Goal: Transaction & Acquisition: Purchase product/service

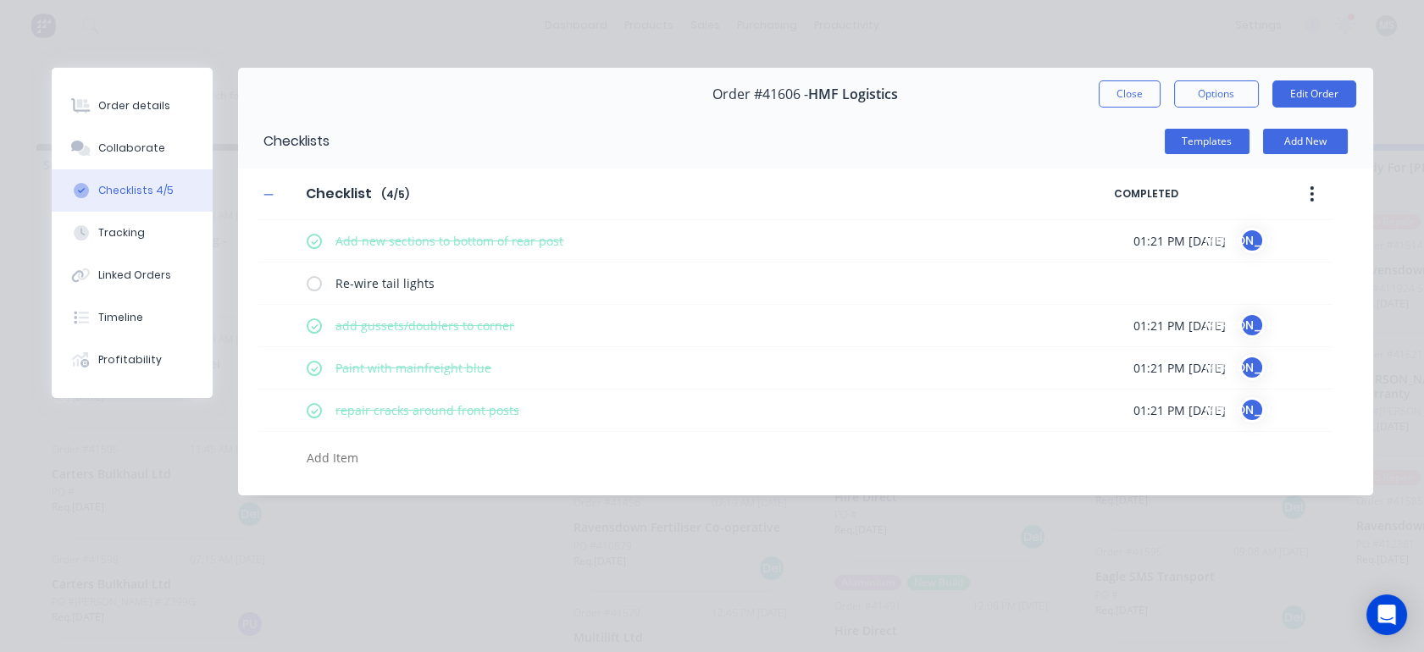
scroll to position [162, 0]
click at [136, 109] on div "Order details" at bounding box center [134, 105] width 72 height 15
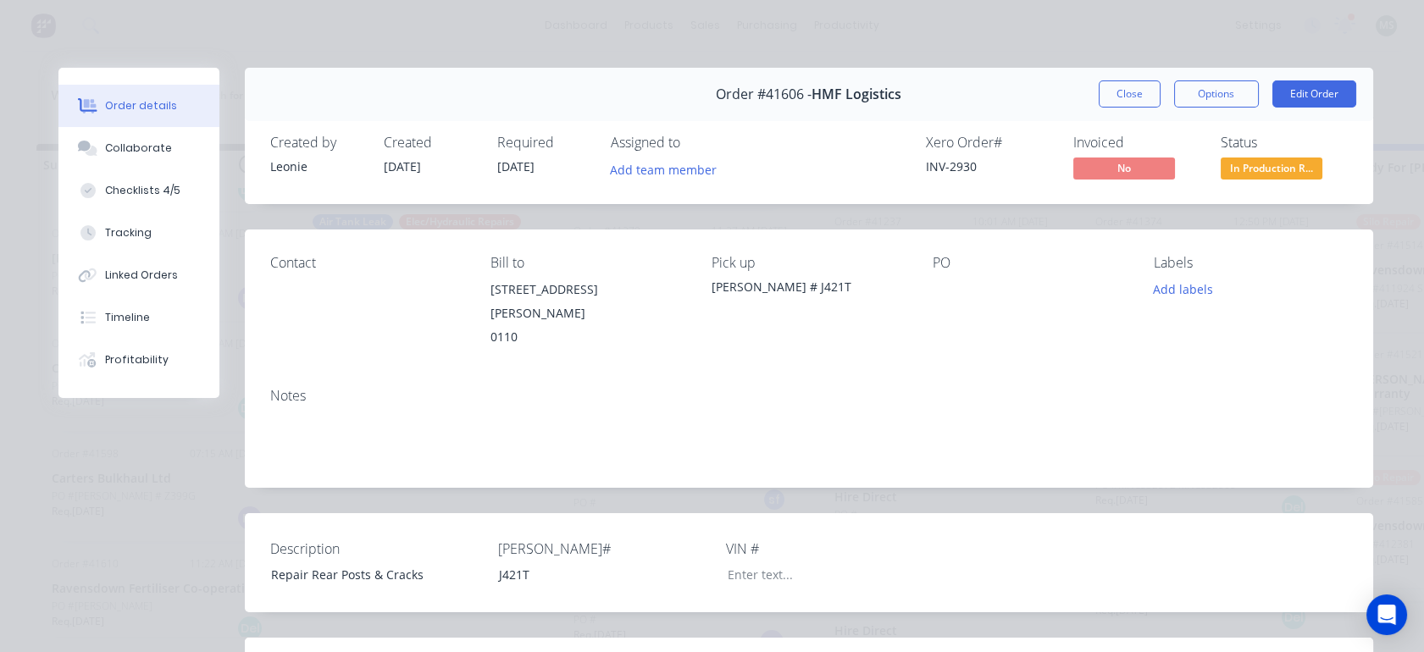
click at [1123, 89] on button "Close" at bounding box center [1130, 93] width 62 height 27
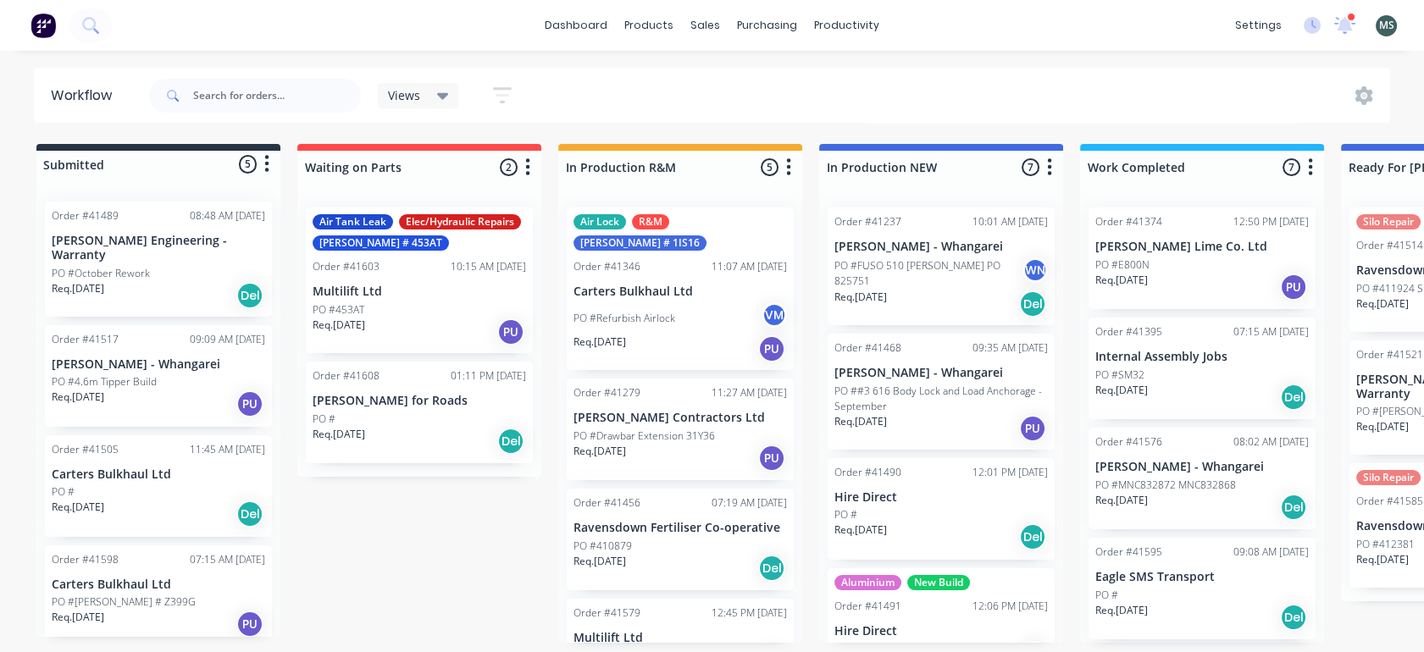
click at [653, 71] on div "Views Save new view None (Default) edit Admin edit Show/Hide statuses Show line…" at bounding box center [768, 95] width 1245 height 51
click at [803, 86] on div "Purchase Orders" at bounding box center [822, 81] width 90 height 15
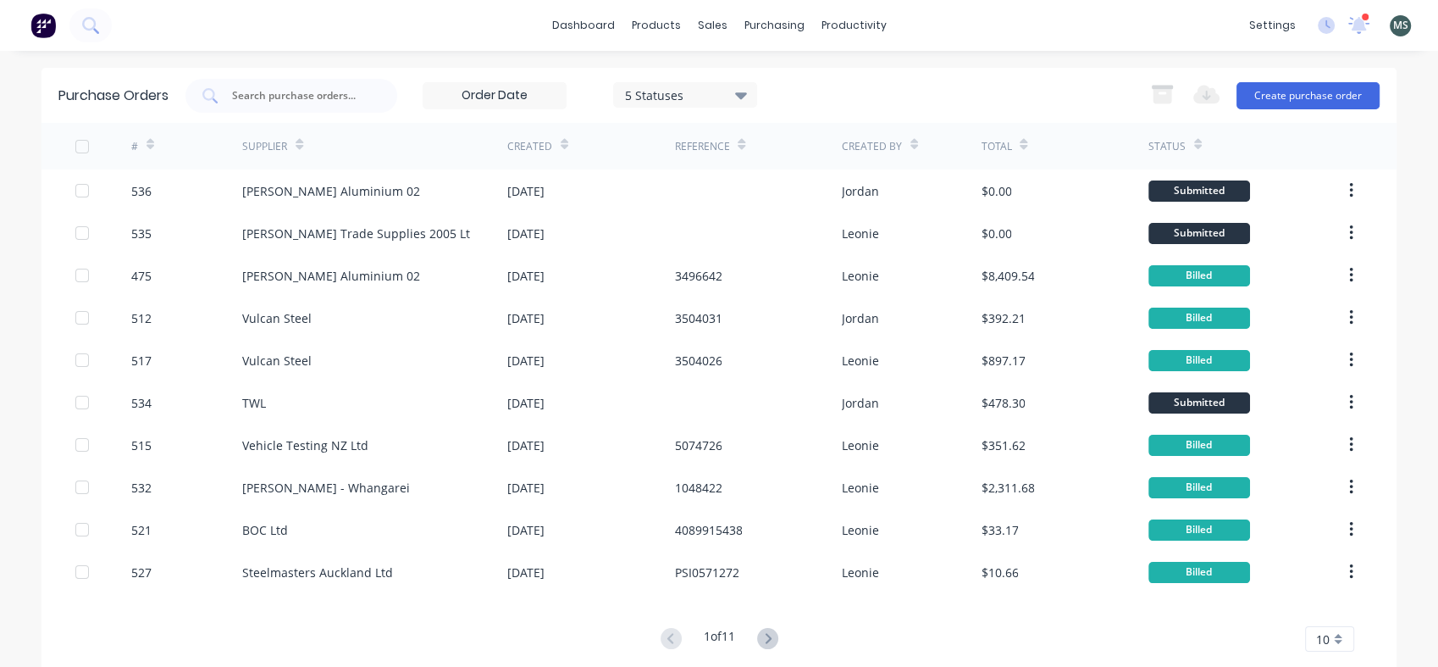
click at [1293, 105] on button "Create purchase order" at bounding box center [1308, 95] width 143 height 27
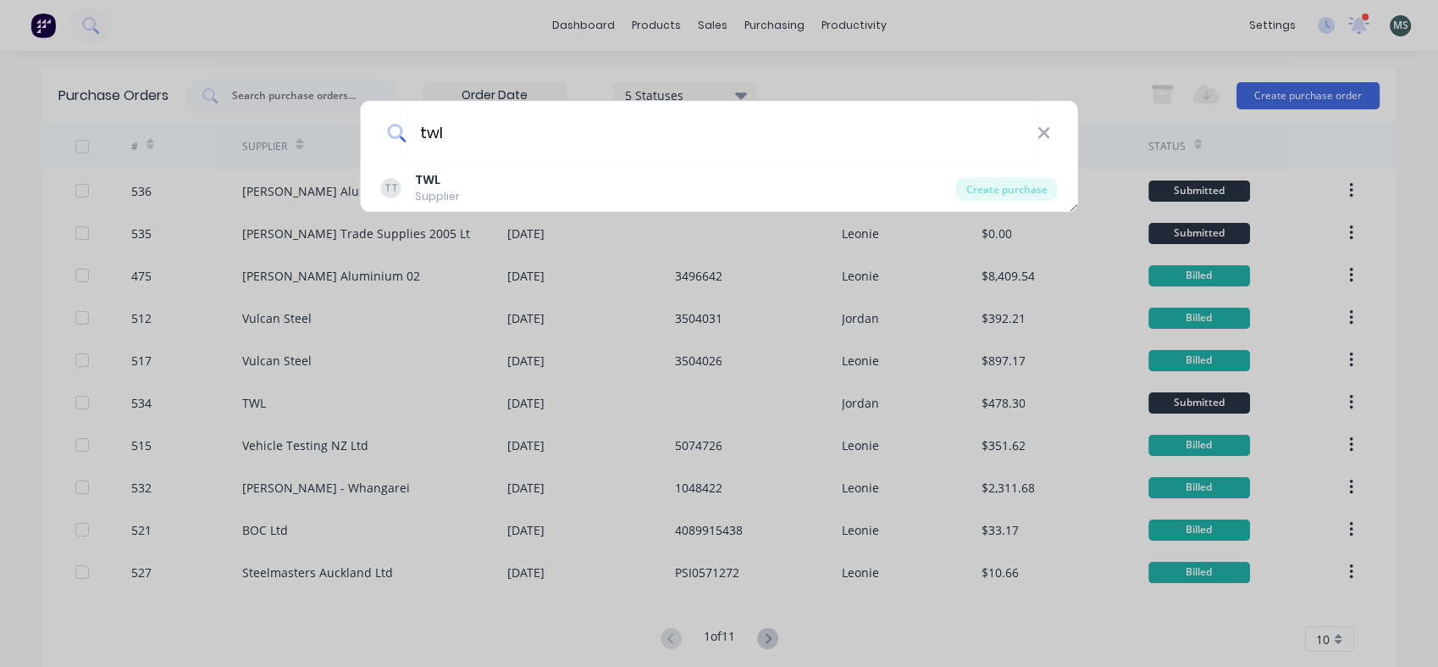
type input "twl"
click at [429, 176] on b "TWL" at bounding box center [427, 179] width 25 height 17
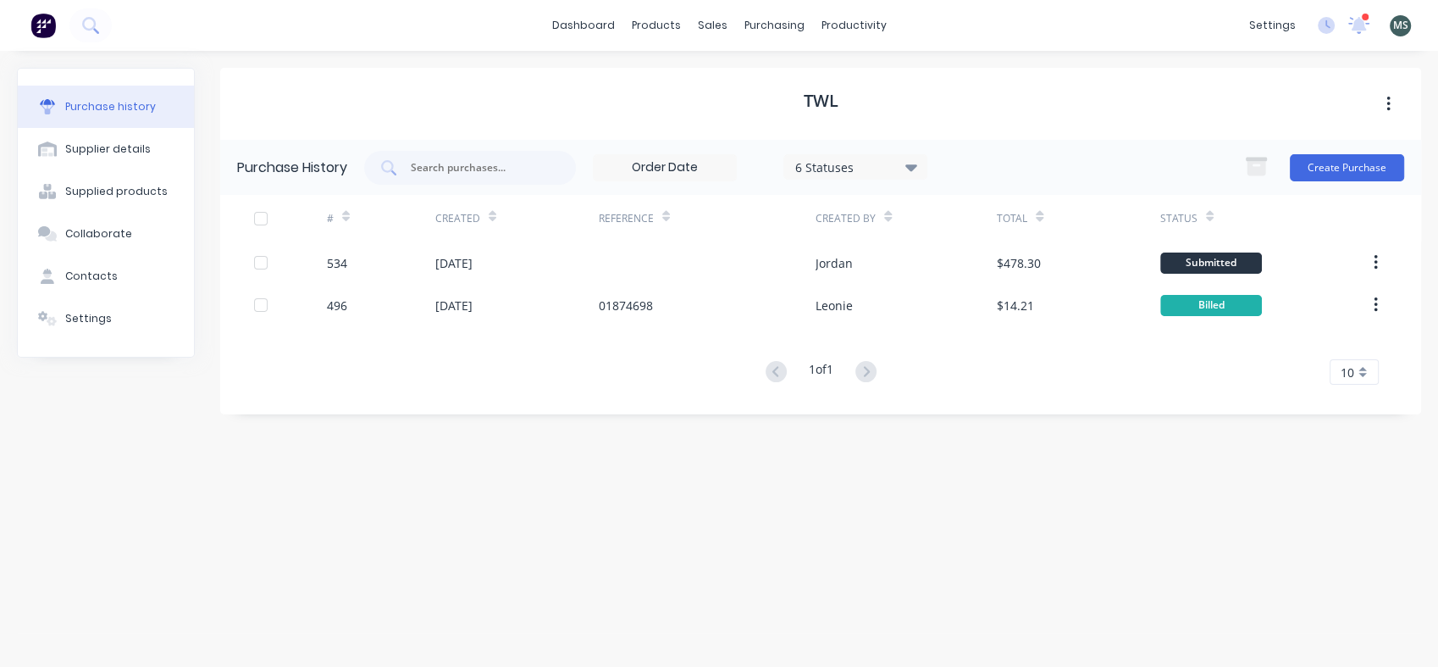
click at [1323, 163] on button "Create Purchase" at bounding box center [1347, 167] width 114 height 27
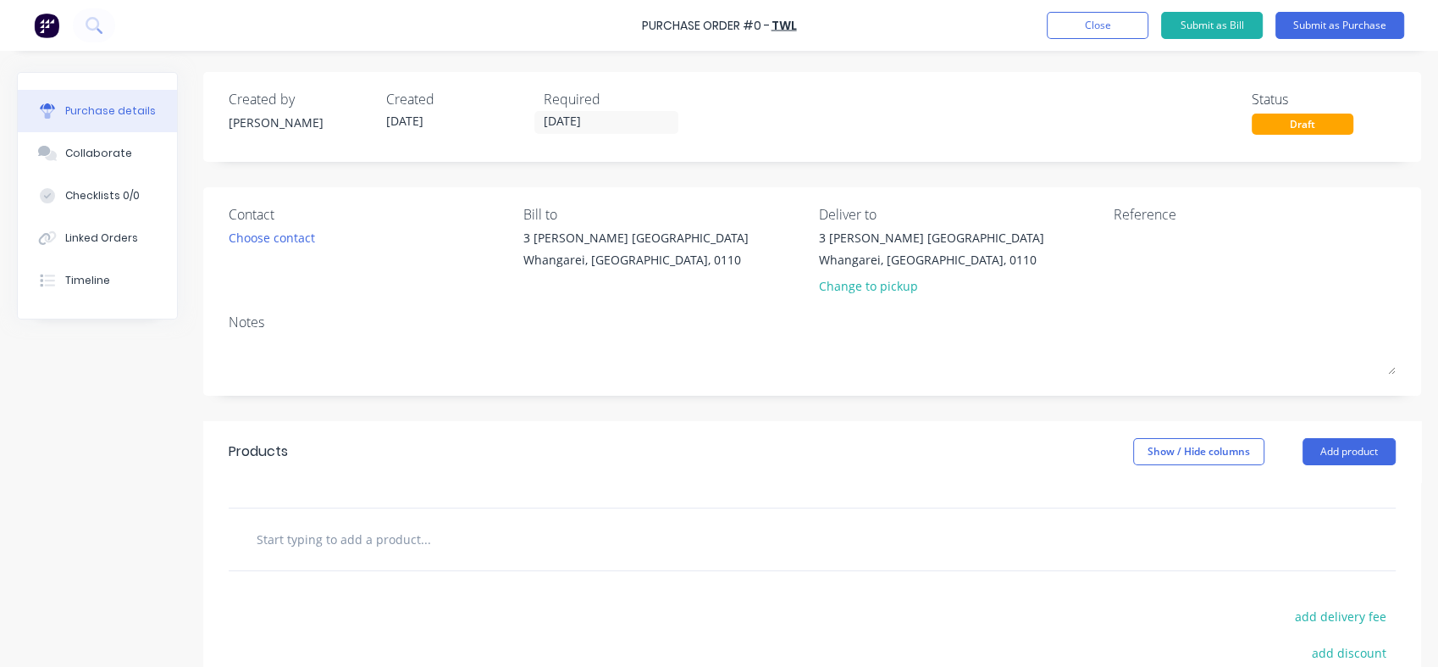
click at [418, 539] on input "text" at bounding box center [425, 539] width 339 height 34
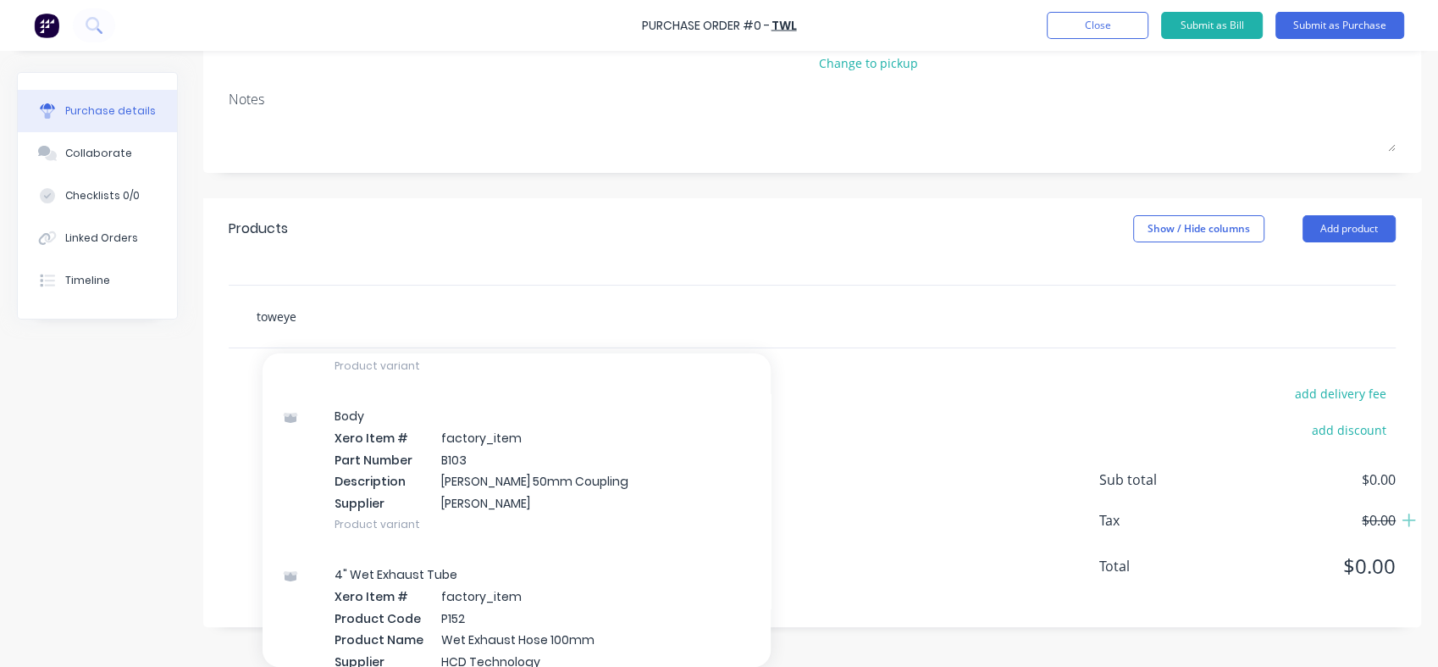
scroll to position [174, 0]
drag, startPoint x: 301, startPoint y: 307, endPoint x: 237, endPoint y: 326, distance: 66.2
click at [237, 326] on div "toweye Add toweye to order Paint/Solvents/Oils Xero Item # factory_item Part Nu…" at bounding box center [812, 316] width 1167 height 62
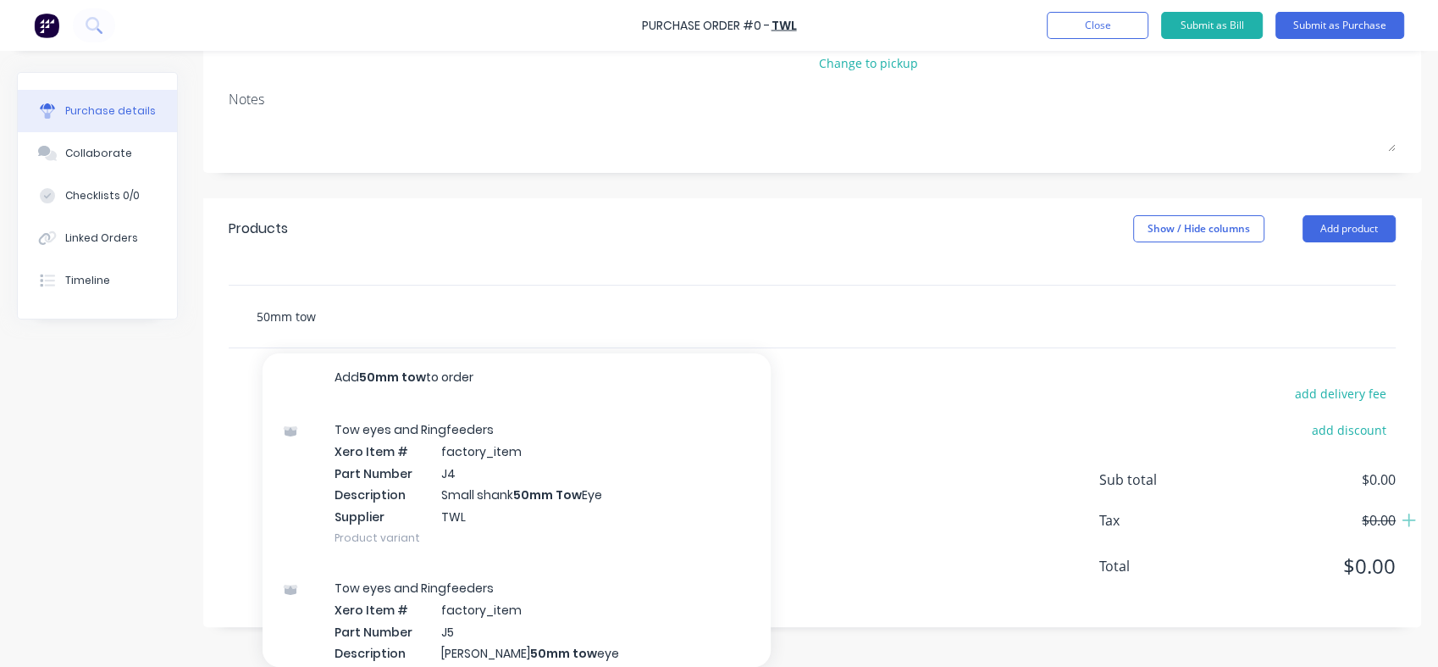
scroll to position [3, 0]
type input "50mm tow"
click at [393, 490] on div "Tow eyes and Ringfeeders Xero Item # factory_item Part Number J4 Description Sm…" at bounding box center [517, 484] width 508 height 158
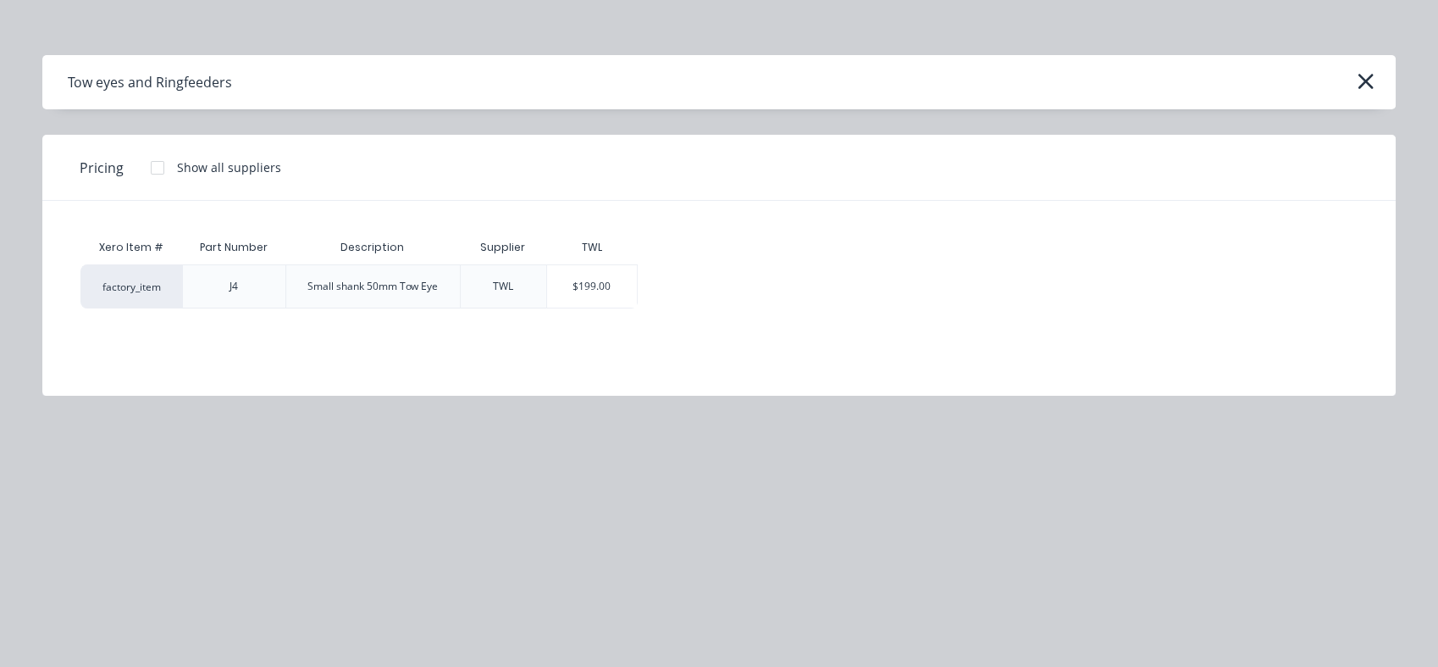
click at [597, 282] on div "$199.00" at bounding box center [592, 286] width 91 height 42
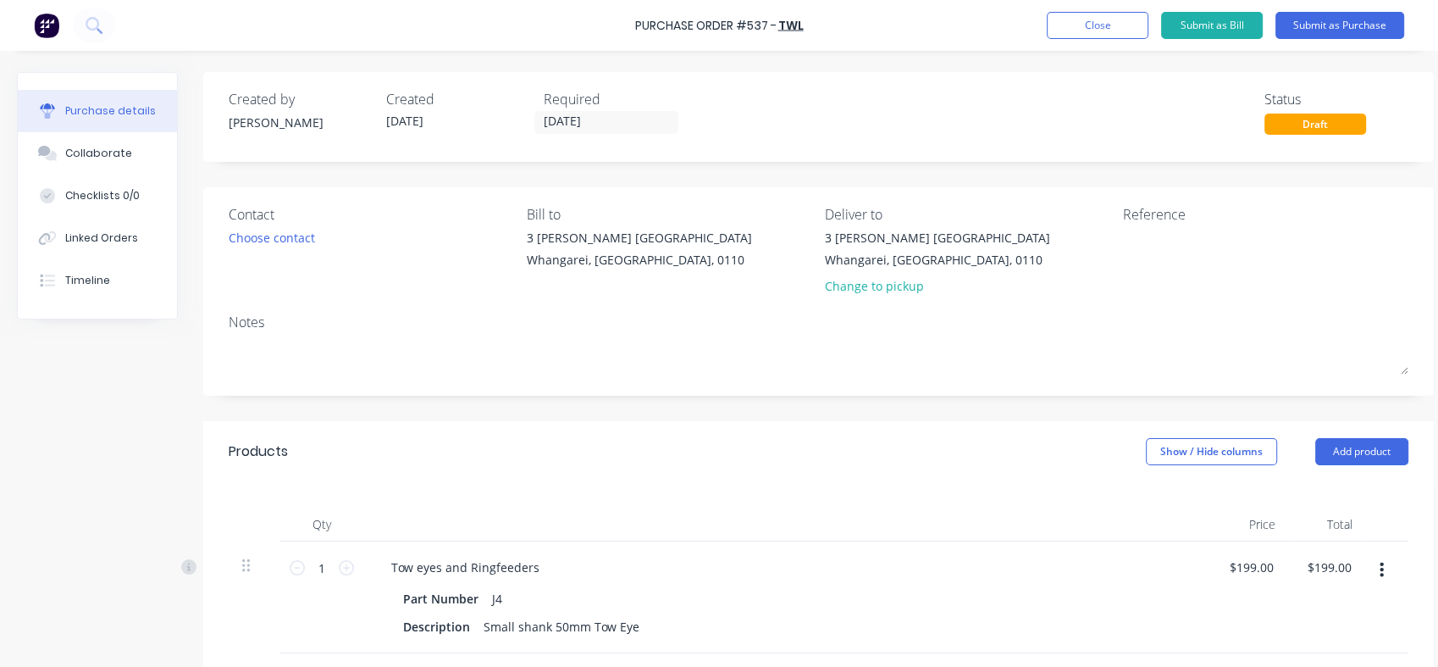
click at [1335, 25] on button "Submit as Purchase" at bounding box center [1340, 25] width 129 height 27
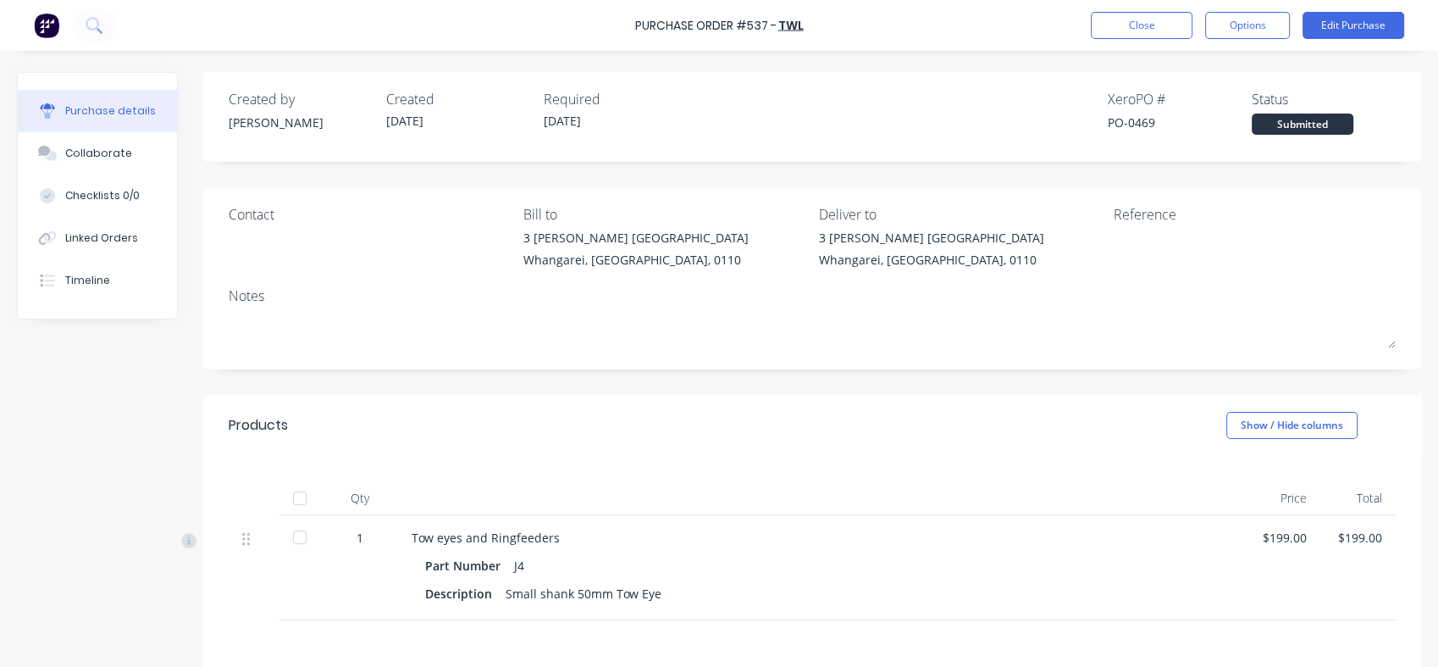
click at [1265, 25] on button "Options" at bounding box center [1247, 25] width 85 height 27
click at [1179, 67] on div "Print / Email" at bounding box center [1209, 69] width 130 height 25
click at [1177, 95] on div "With pricing" at bounding box center [1209, 103] width 130 height 25
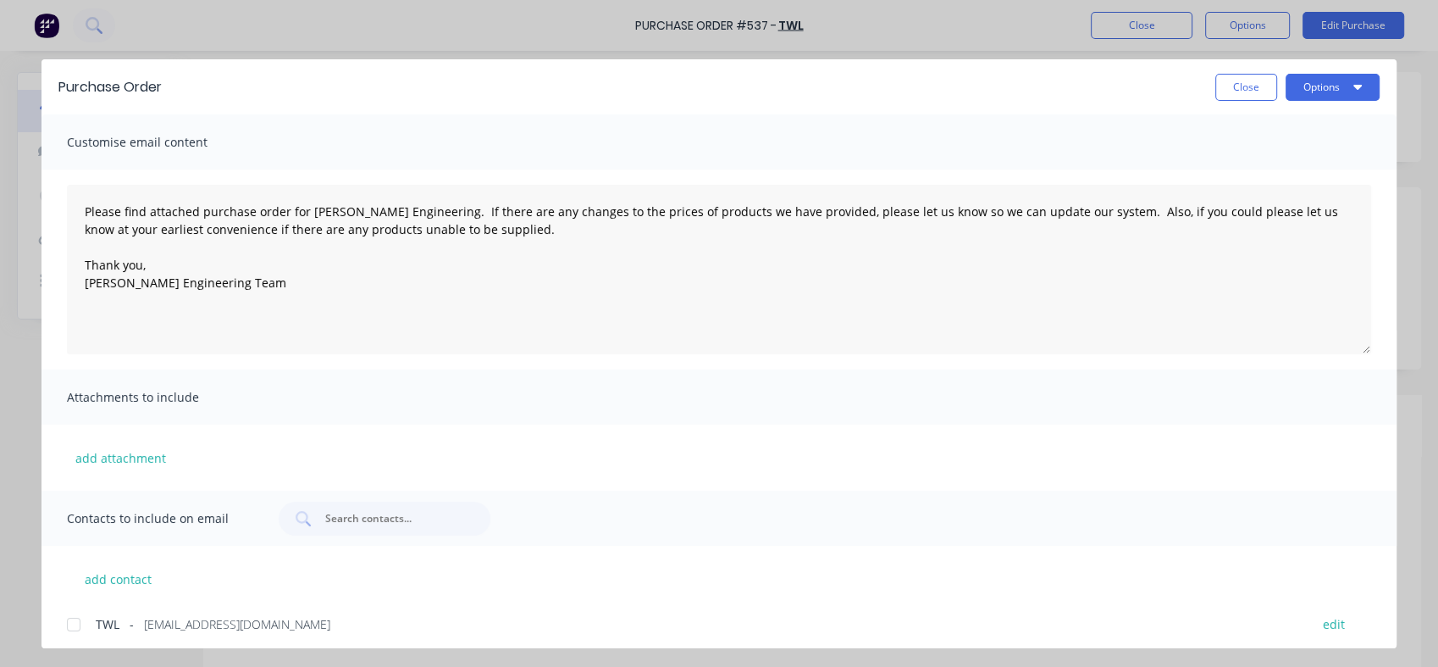
click at [1349, 86] on button "Options" at bounding box center [1333, 87] width 94 height 27
click at [1256, 162] on div "Print" at bounding box center [1299, 164] width 130 height 25
click at [1247, 84] on button "Close" at bounding box center [1247, 87] width 62 height 27
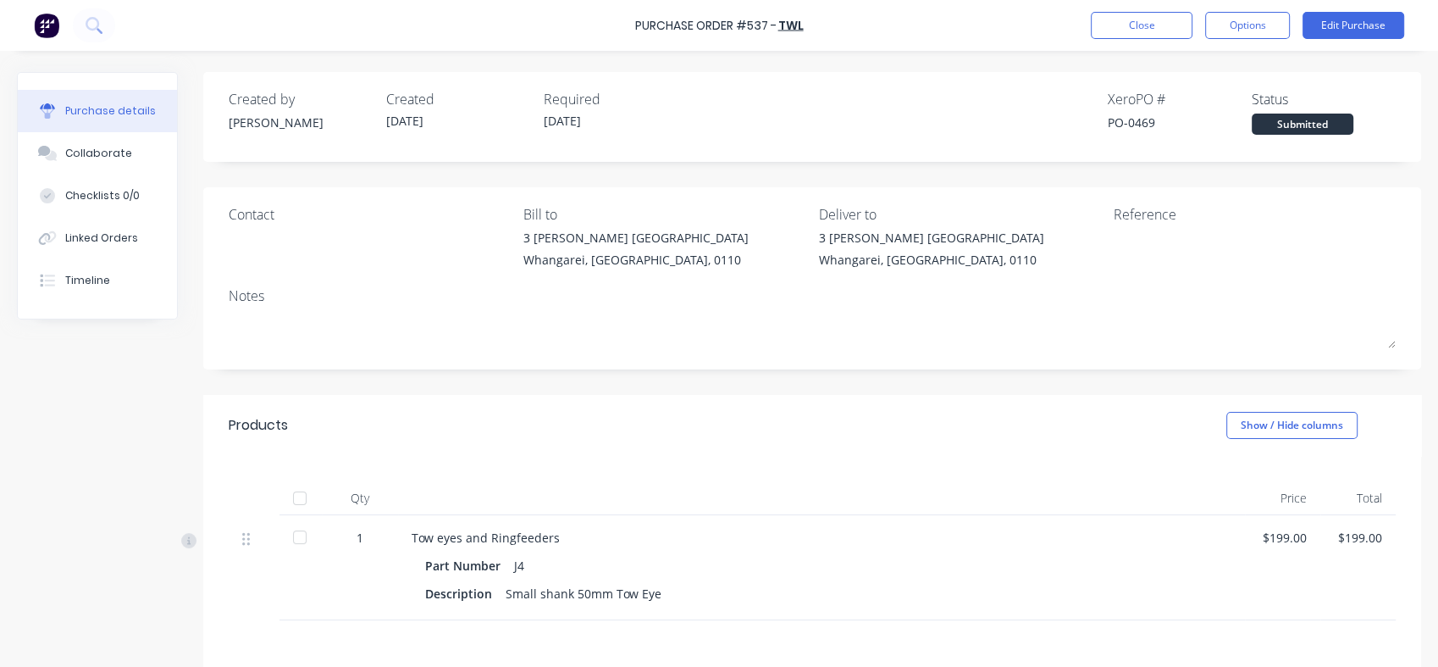
click at [241, 542] on div at bounding box center [254, 567] width 51 height 105
click at [1249, 31] on button "Options" at bounding box center [1247, 25] width 85 height 27
click at [90, 152] on div "Collaborate" at bounding box center [98, 153] width 67 height 15
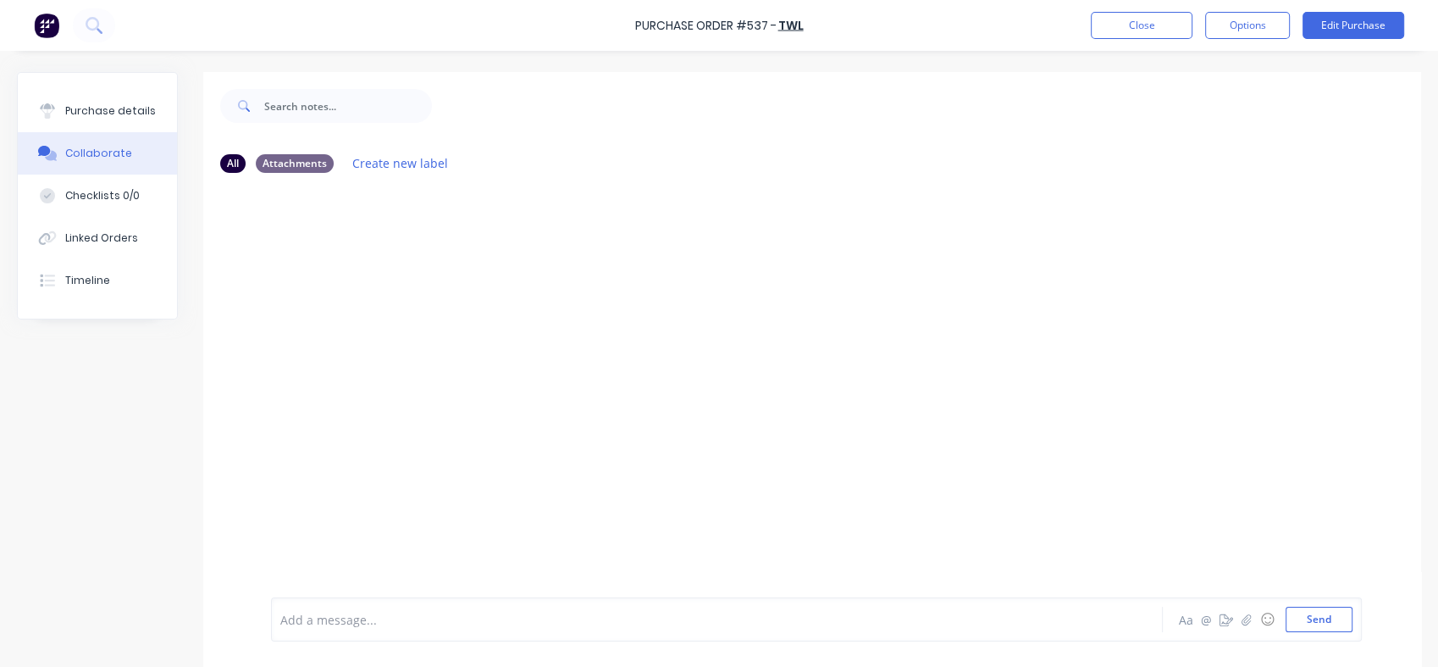
click at [85, 242] on div "Linked Orders" at bounding box center [101, 237] width 73 height 15
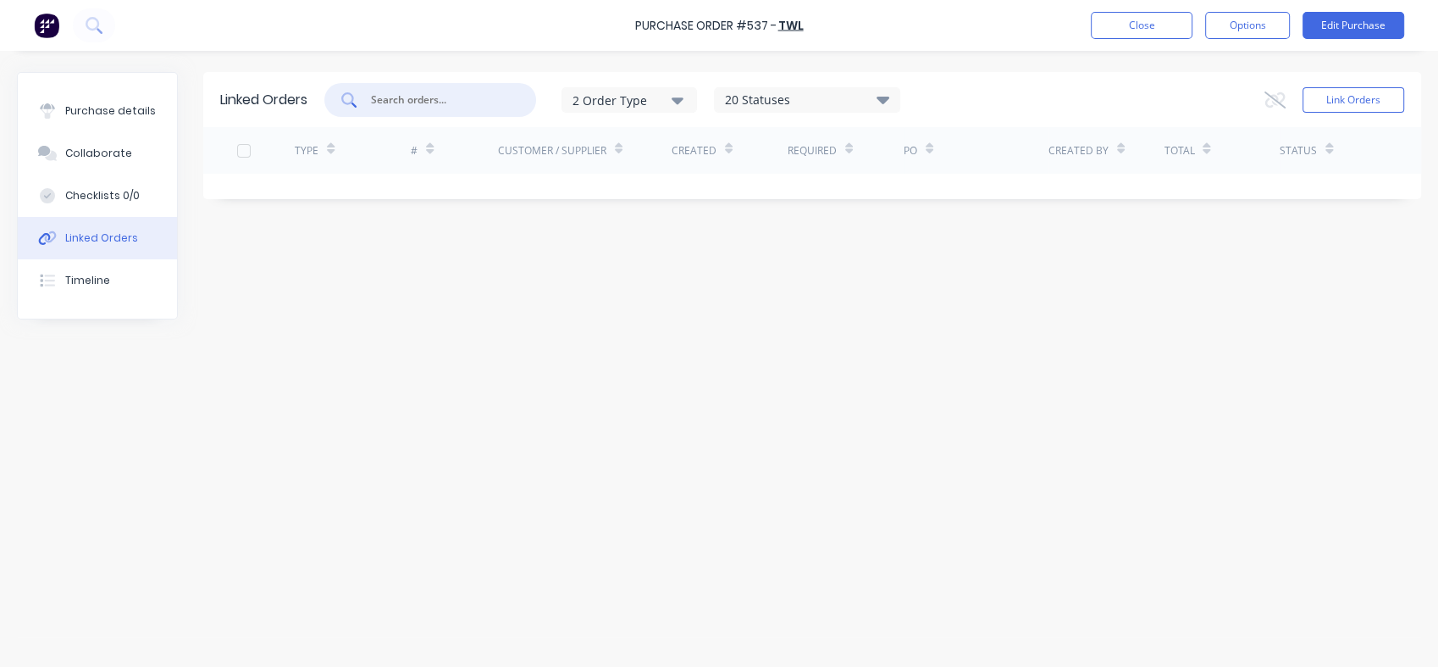
click at [396, 106] on input "text" at bounding box center [439, 99] width 141 height 17
type input "[PERSON_NAME]"
click at [1320, 105] on button "Link Orders" at bounding box center [1354, 99] width 102 height 25
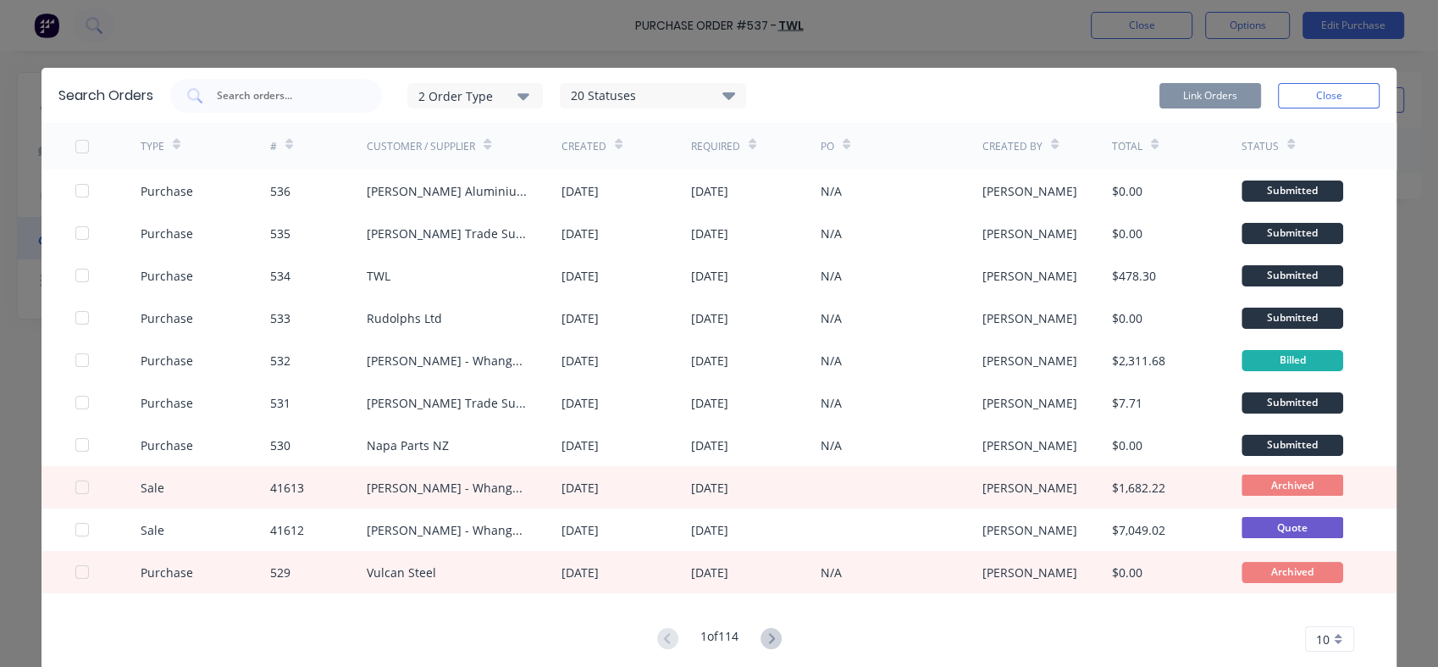
click at [1299, 95] on button "Close" at bounding box center [1329, 95] width 102 height 25
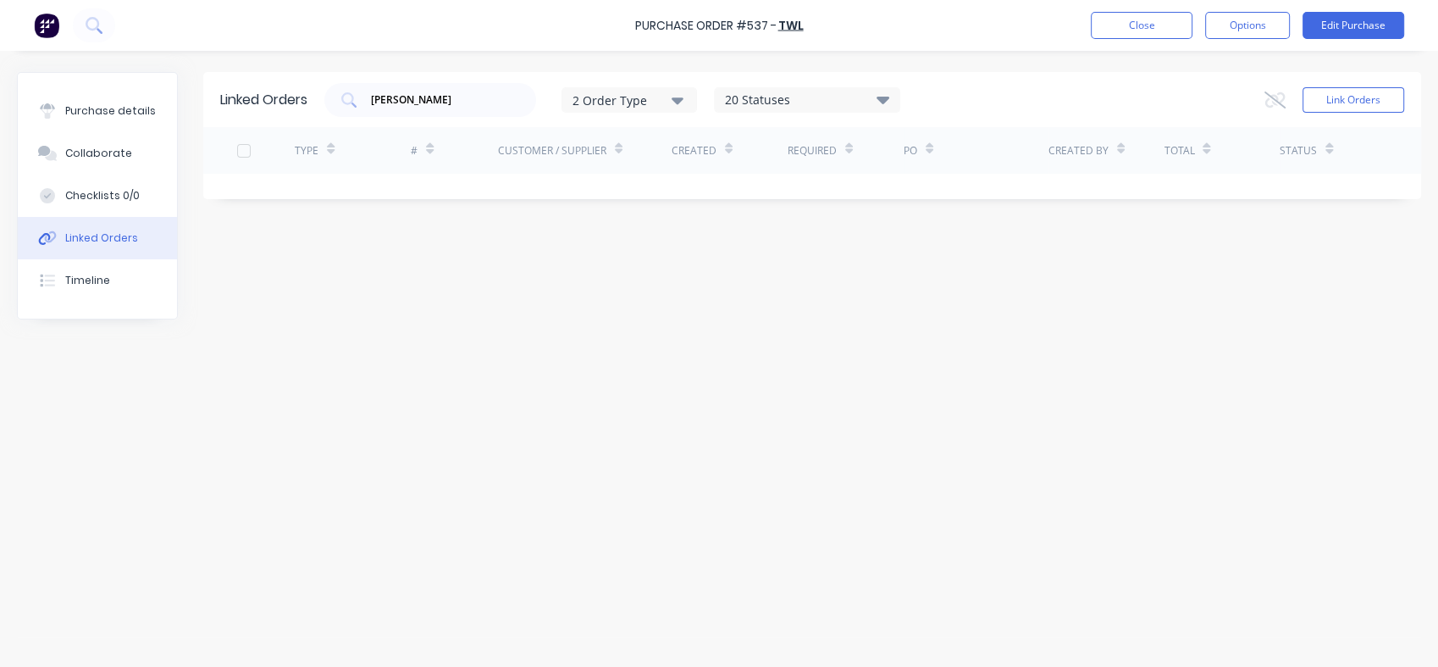
click at [92, 149] on div "Collaborate" at bounding box center [98, 153] width 67 height 15
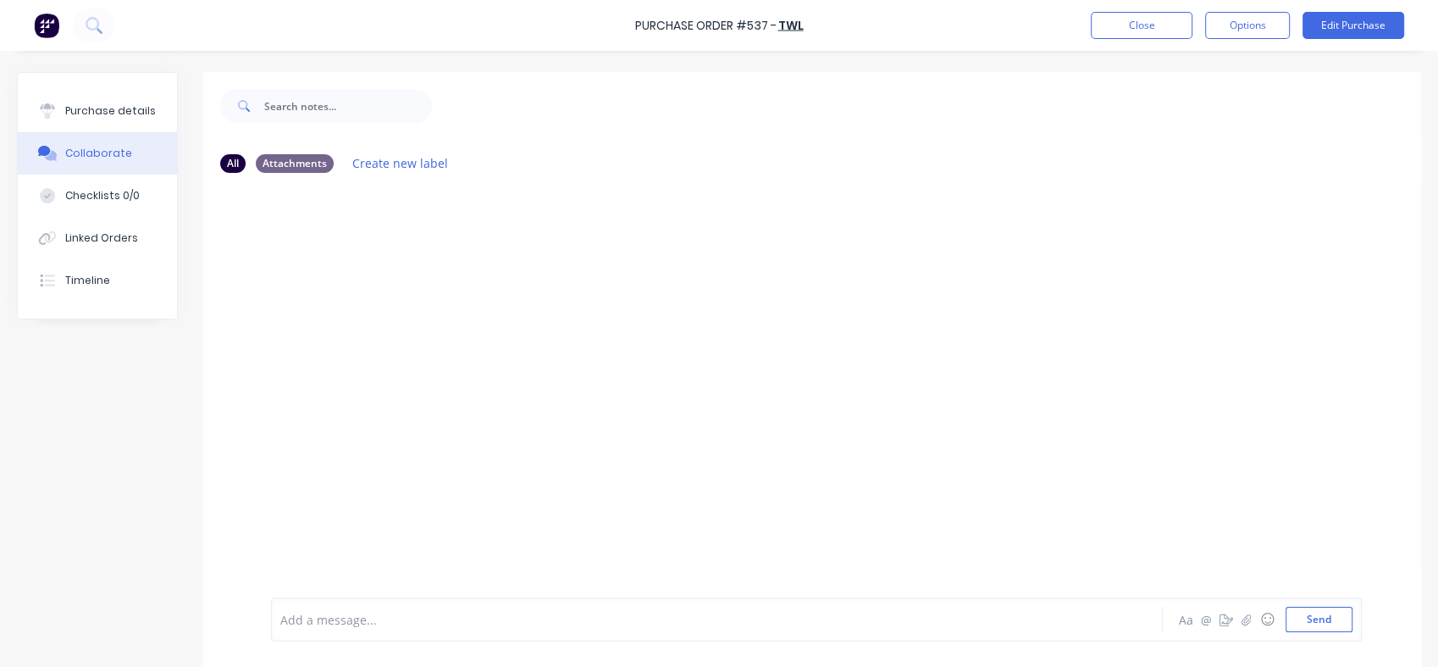
click at [92, 110] on div "Purchase details" at bounding box center [110, 110] width 91 height 15
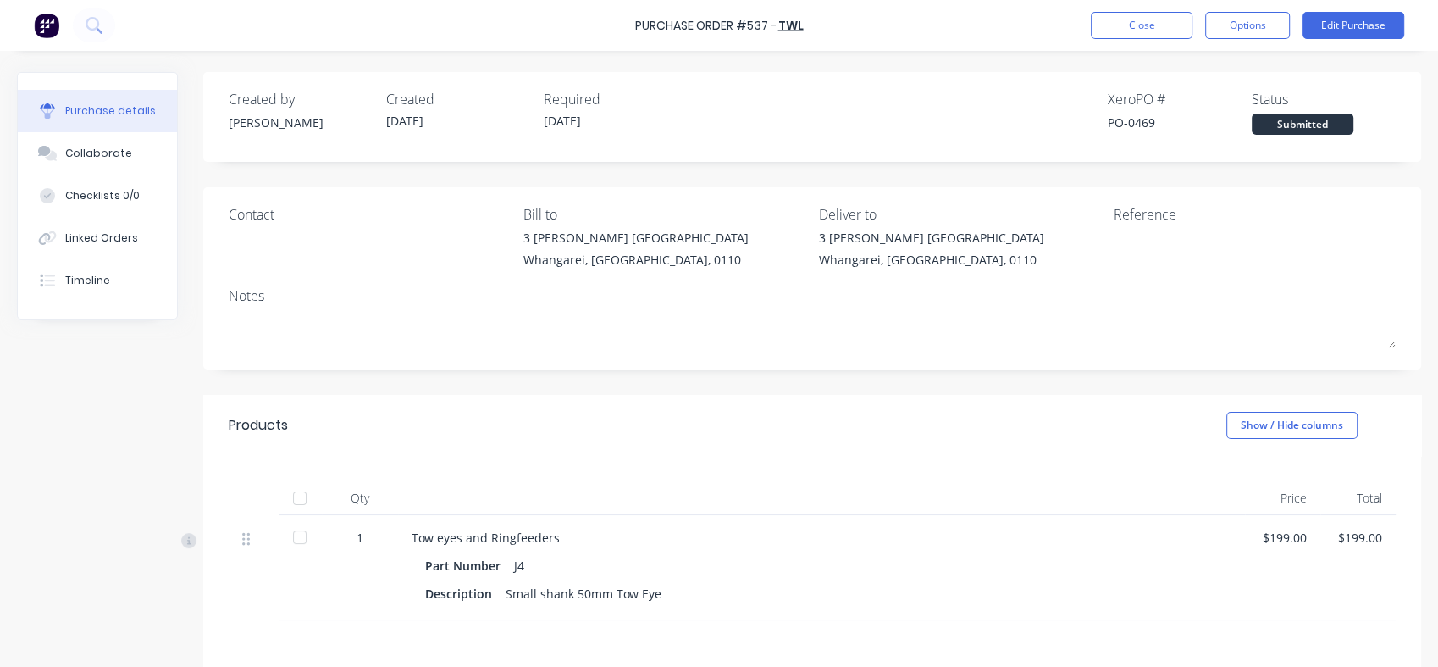
click at [1342, 25] on button "Edit Purchase" at bounding box center [1354, 25] width 102 height 27
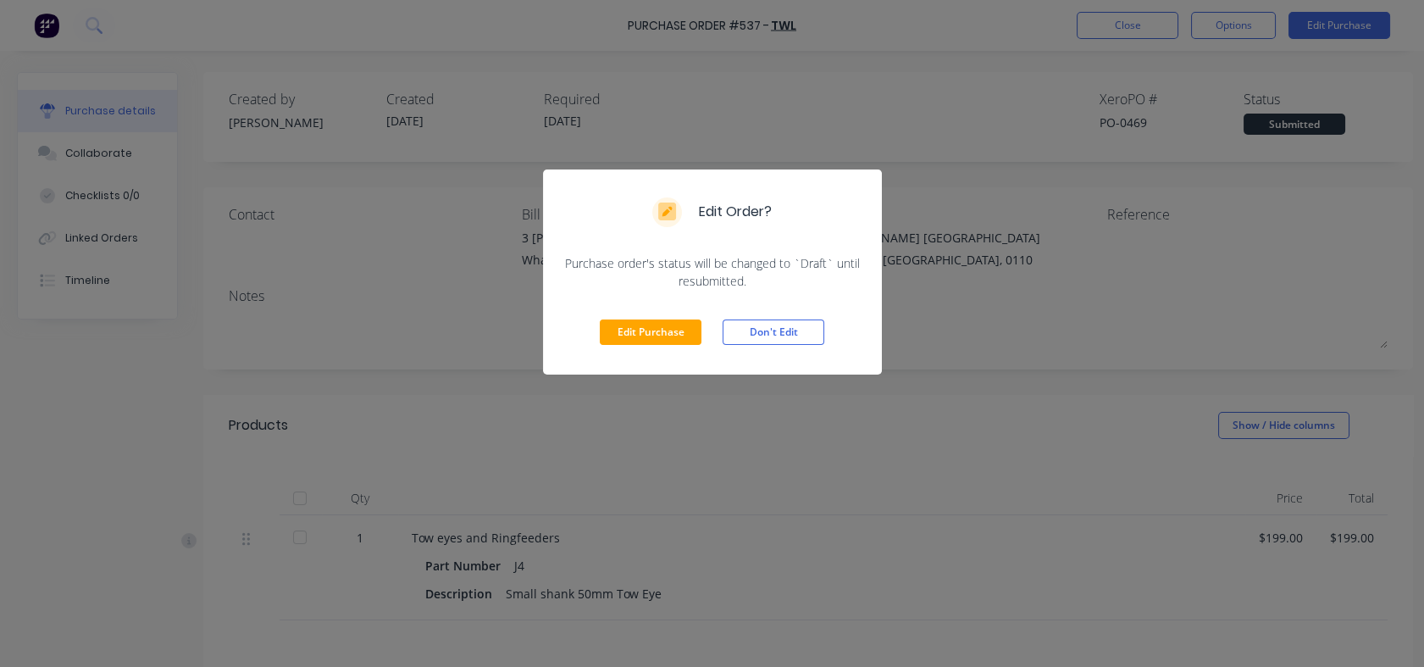
click at [640, 330] on button "Edit Purchase" at bounding box center [651, 331] width 102 height 25
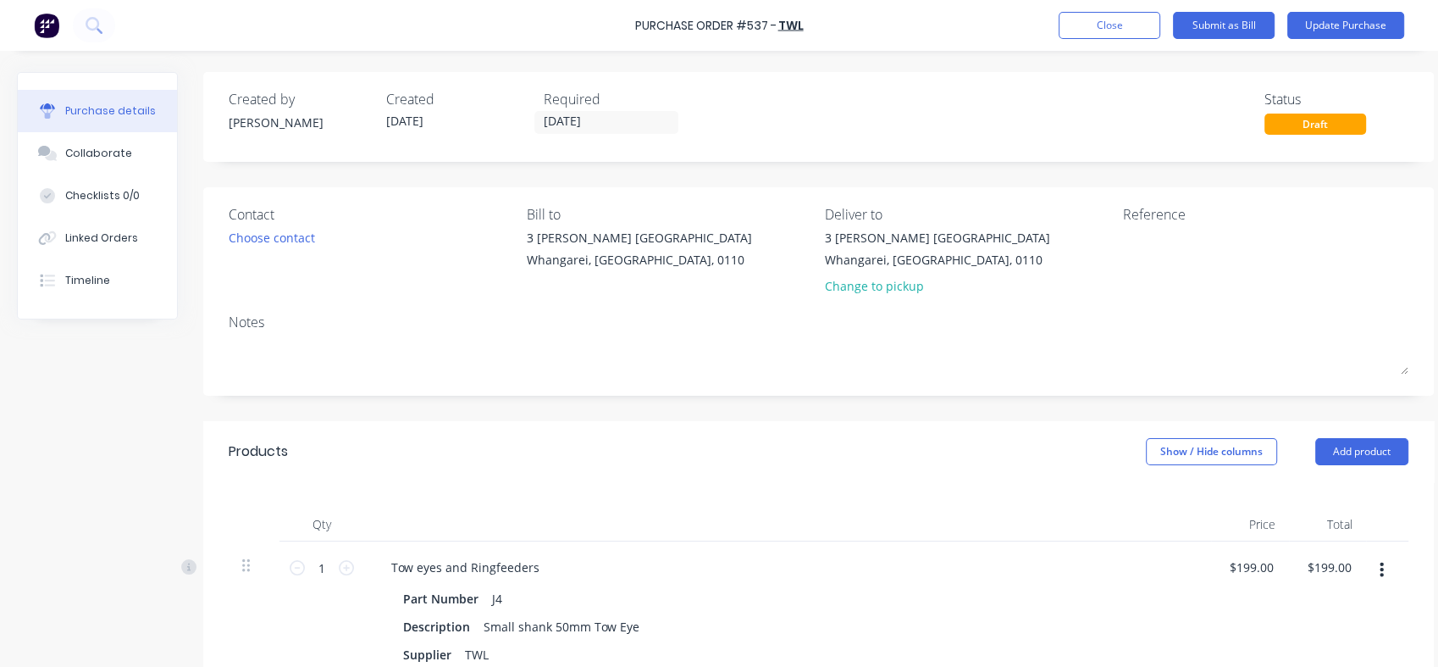
click at [1382, 573] on icon "button" at bounding box center [1382, 570] width 4 height 19
click at [244, 573] on div at bounding box center [254, 565] width 24 height 20
click at [80, 243] on div "Linked Orders" at bounding box center [101, 237] width 73 height 15
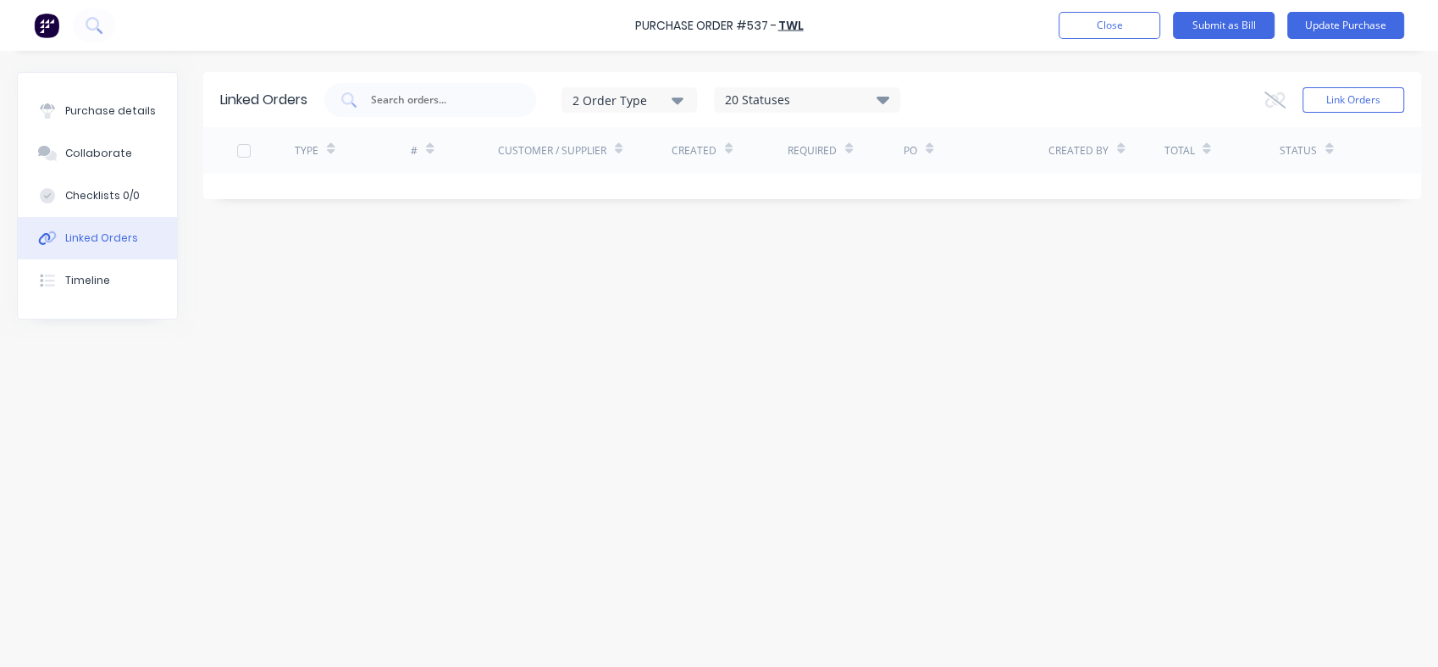
click at [408, 102] on input "text" at bounding box center [439, 99] width 141 height 17
type input "c"
click at [639, 305] on div "Linked Orders 2 Order Type 20 Statuses Sales Order Status All Archived Draft Qu…" at bounding box center [719, 354] width 1404 height 565
click at [88, 103] on div "Purchase details" at bounding box center [110, 110] width 91 height 15
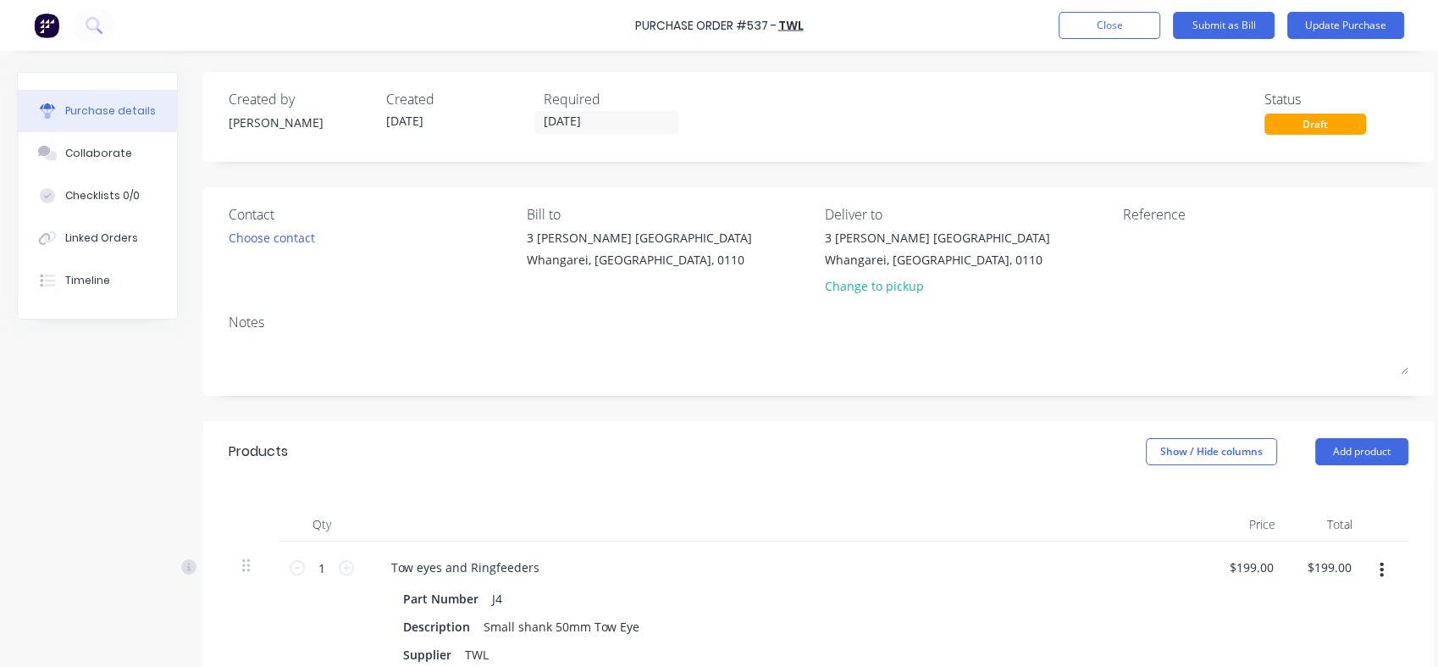
click at [1147, 254] on textarea at bounding box center [1229, 248] width 212 height 38
type textarea "[PERSON_NAME] Draw Bar extension"
click at [274, 229] on div "Choose contact" at bounding box center [272, 238] width 86 height 18
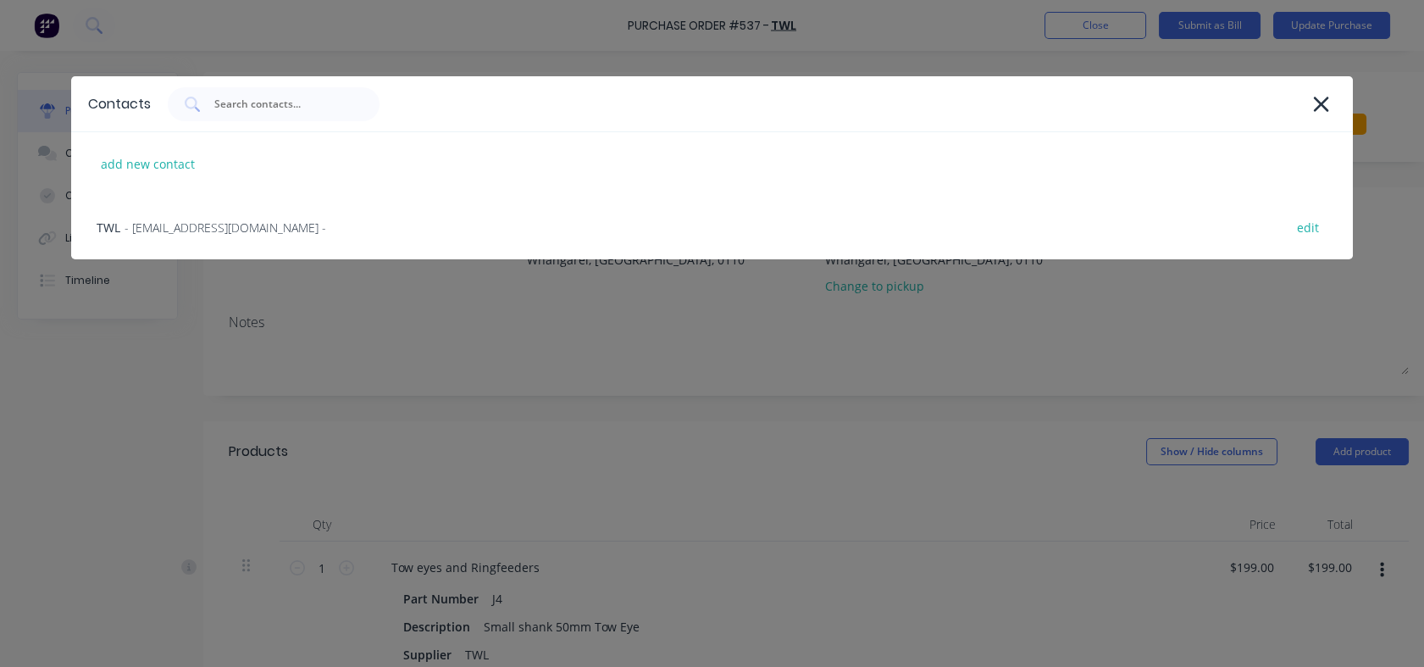
click at [269, 230] on span "- [EMAIL_ADDRESS][DOMAIN_NAME] -" at bounding box center [226, 228] width 202 height 18
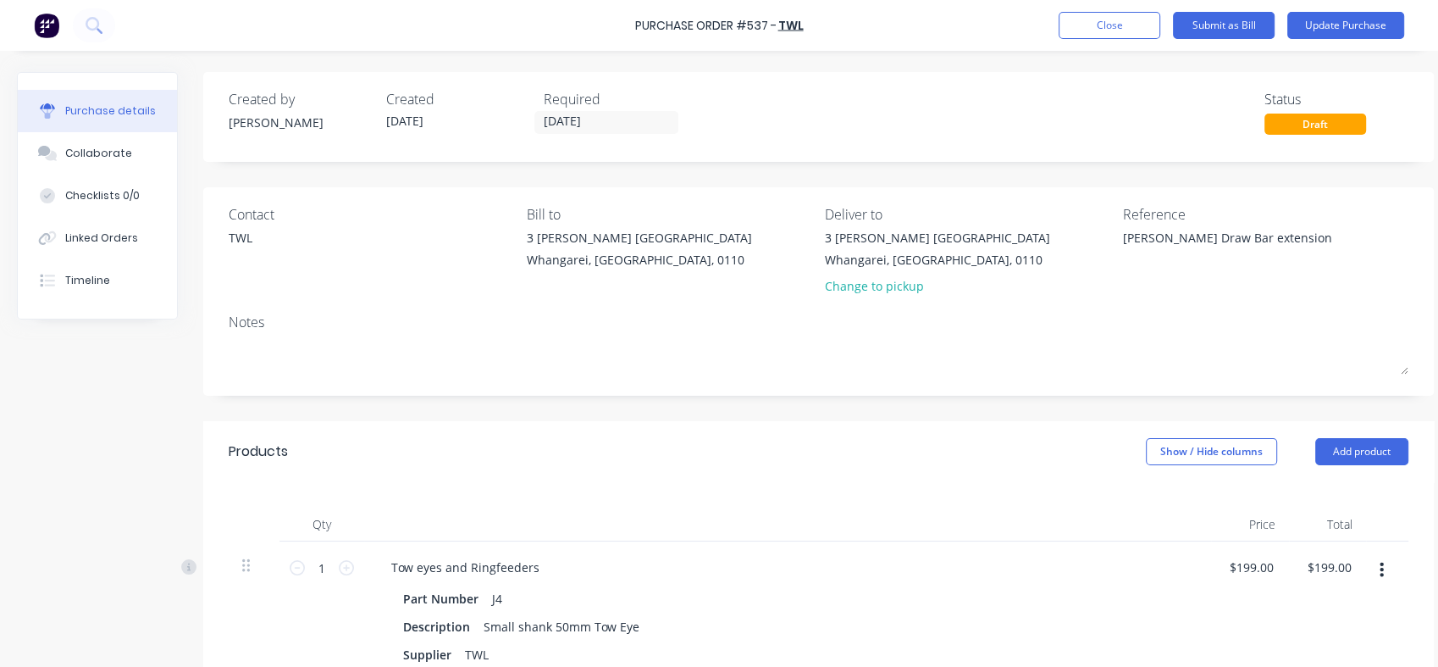
click at [82, 240] on div "Linked Orders" at bounding box center [101, 237] width 73 height 15
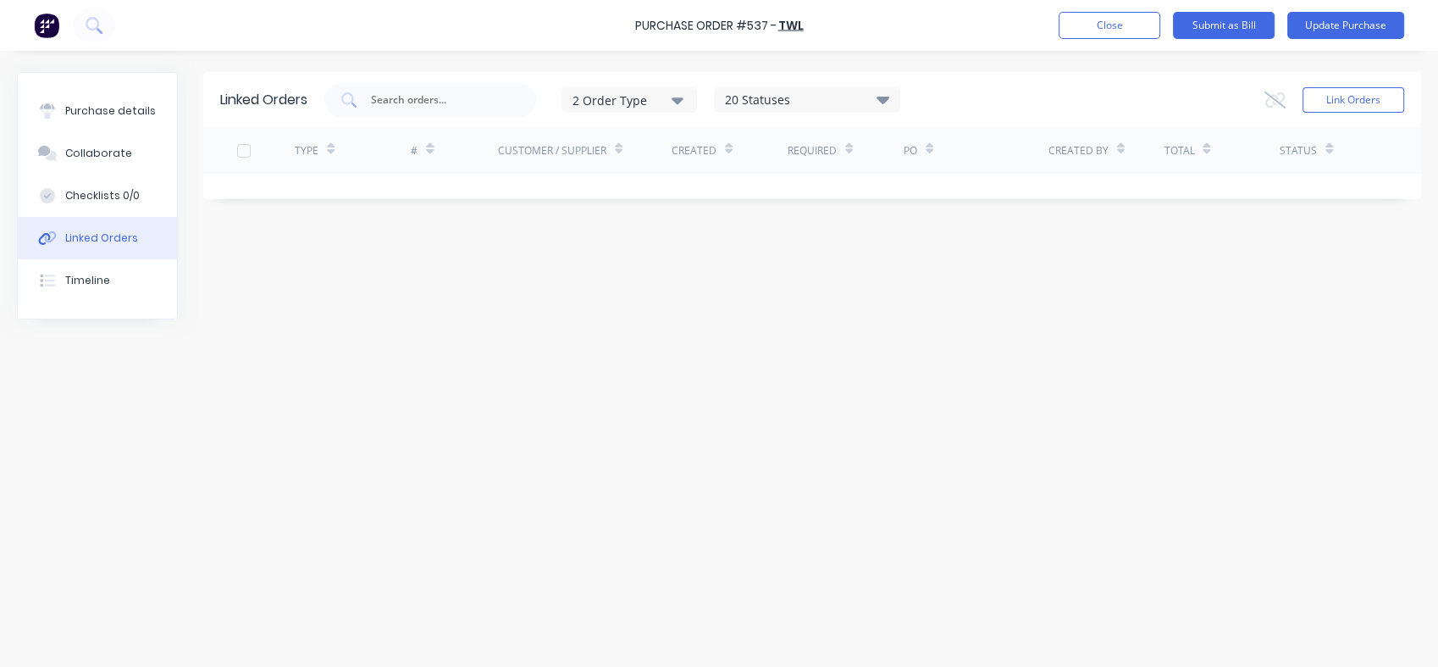
click at [241, 149] on div at bounding box center [244, 151] width 34 height 34
click at [684, 102] on icon "button" at bounding box center [678, 100] width 12 height 19
click at [885, 100] on icon at bounding box center [883, 100] width 13 height 8
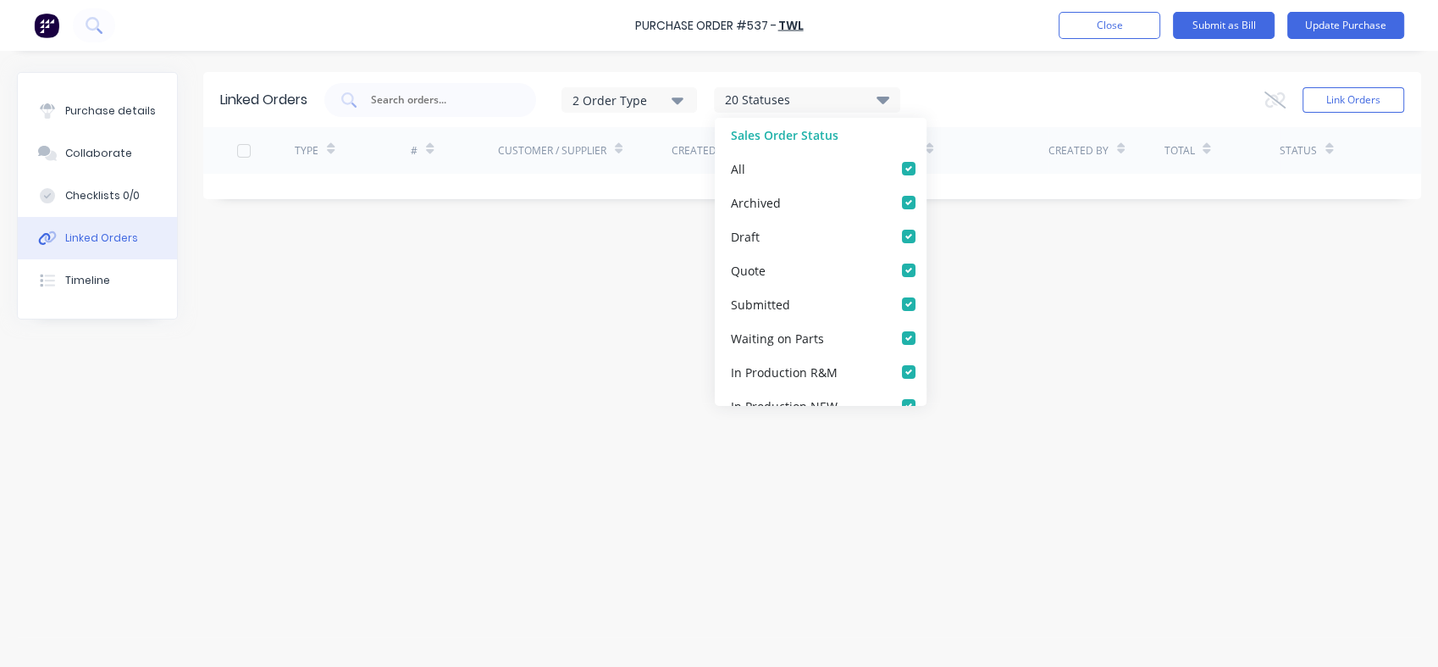
click at [885, 100] on icon at bounding box center [883, 100] width 13 height 8
click at [1338, 96] on button "Link Orders" at bounding box center [1354, 99] width 102 height 25
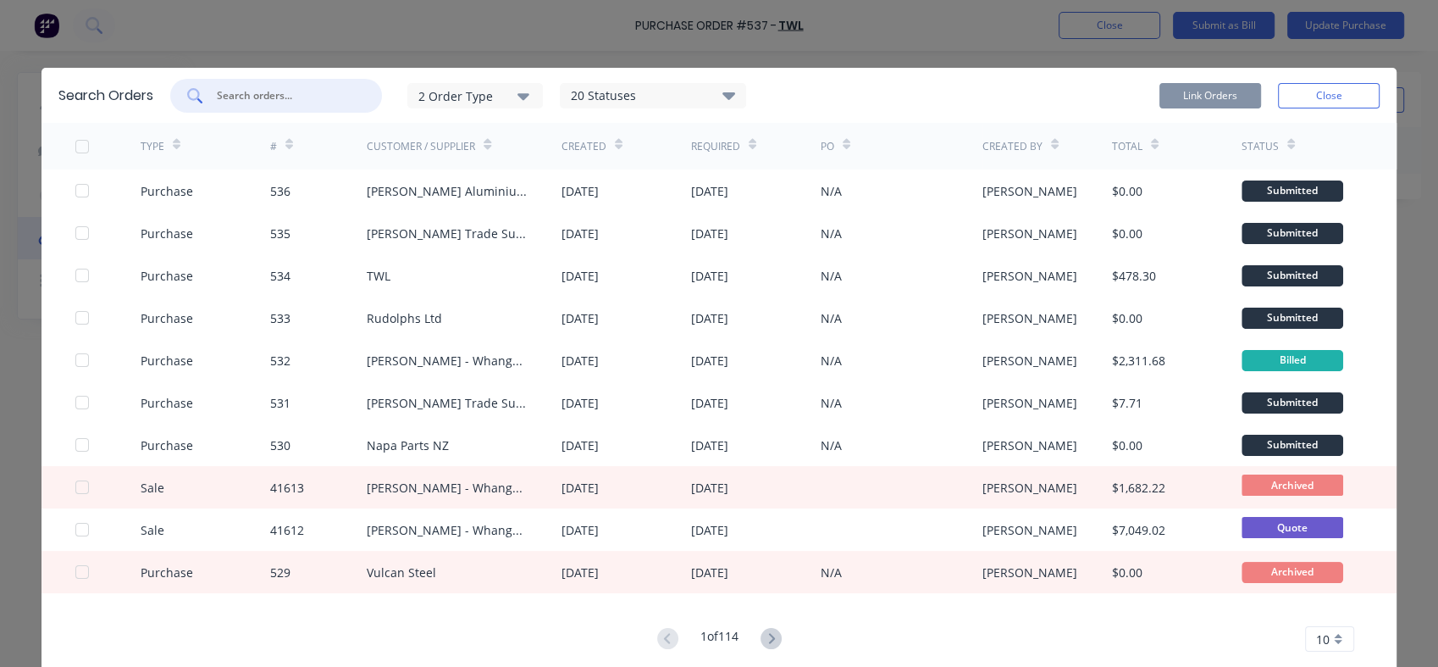
click at [251, 95] on input "text" at bounding box center [285, 95] width 141 height 17
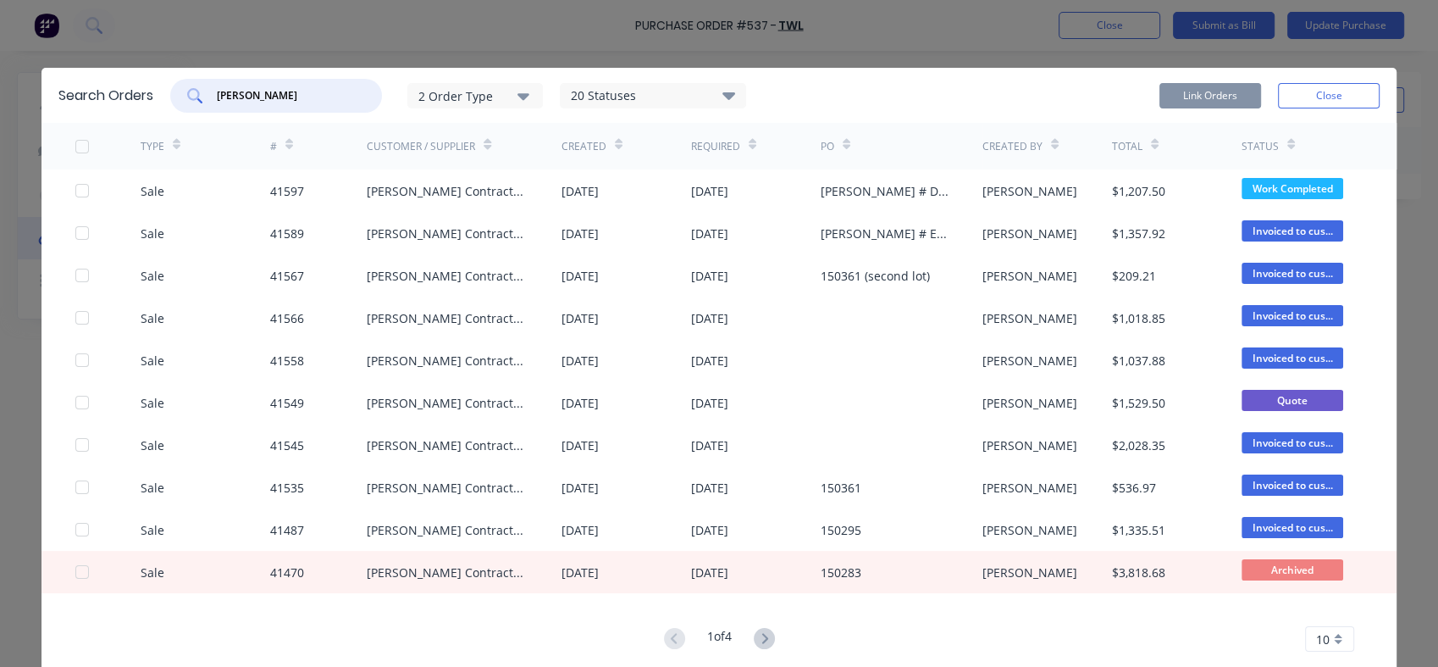
type input "[PERSON_NAME]"
click at [758, 636] on icon at bounding box center [764, 638] width 21 height 21
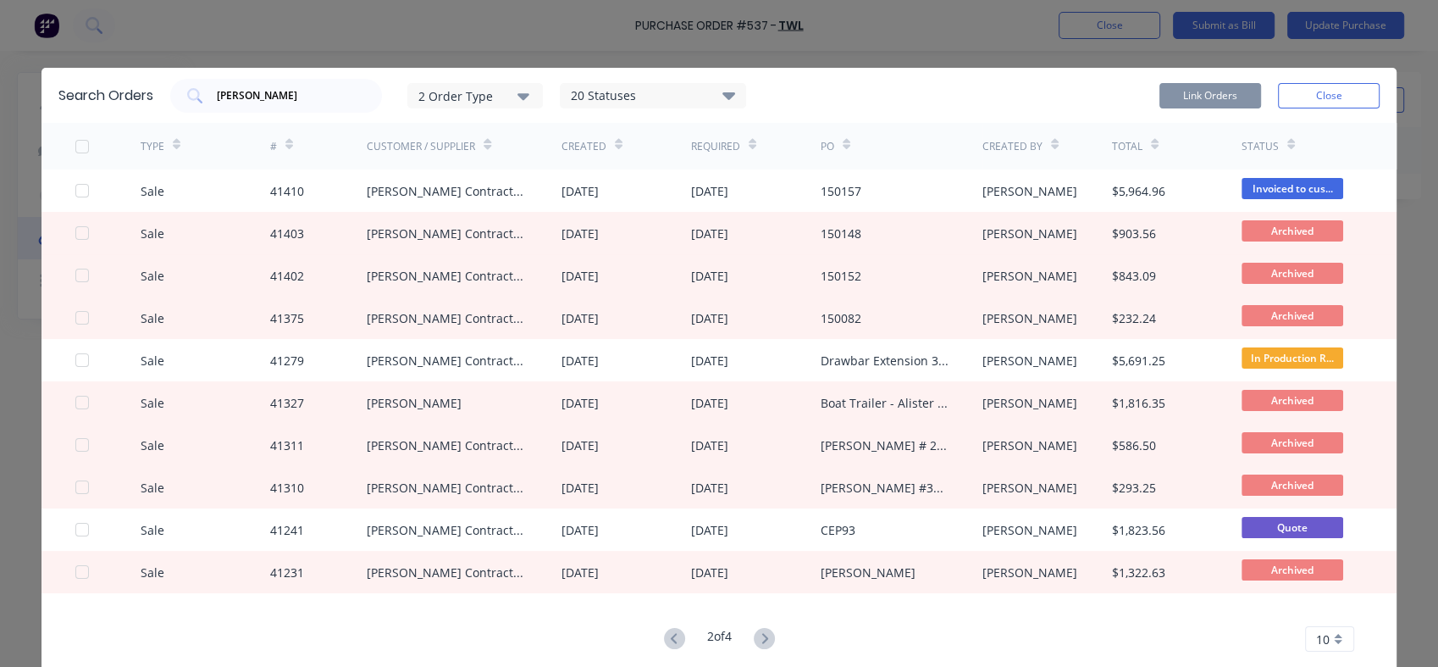
click at [427, 355] on div "[PERSON_NAME] Contractors Ltd" at bounding box center [447, 361] width 161 height 18
click at [75, 360] on div at bounding box center [82, 360] width 34 height 34
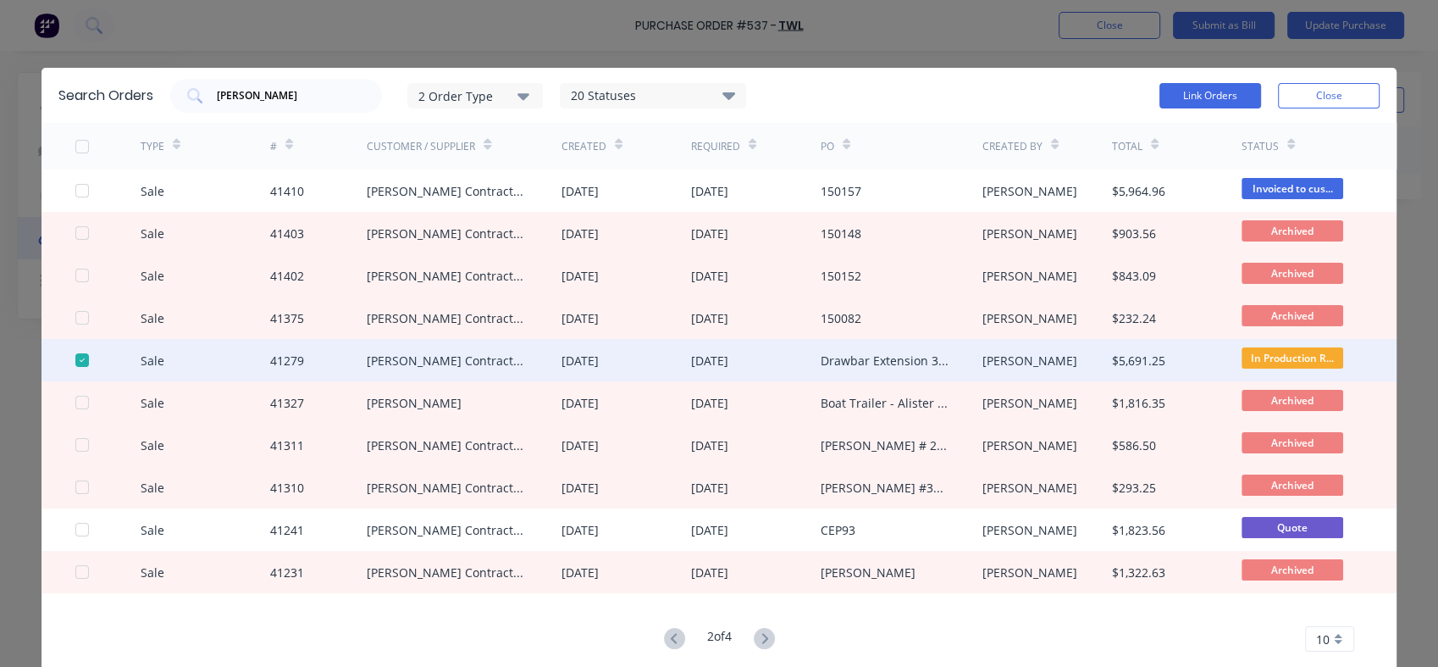
click at [1204, 93] on button "Link Orders" at bounding box center [1211, 95] width 102 height 25
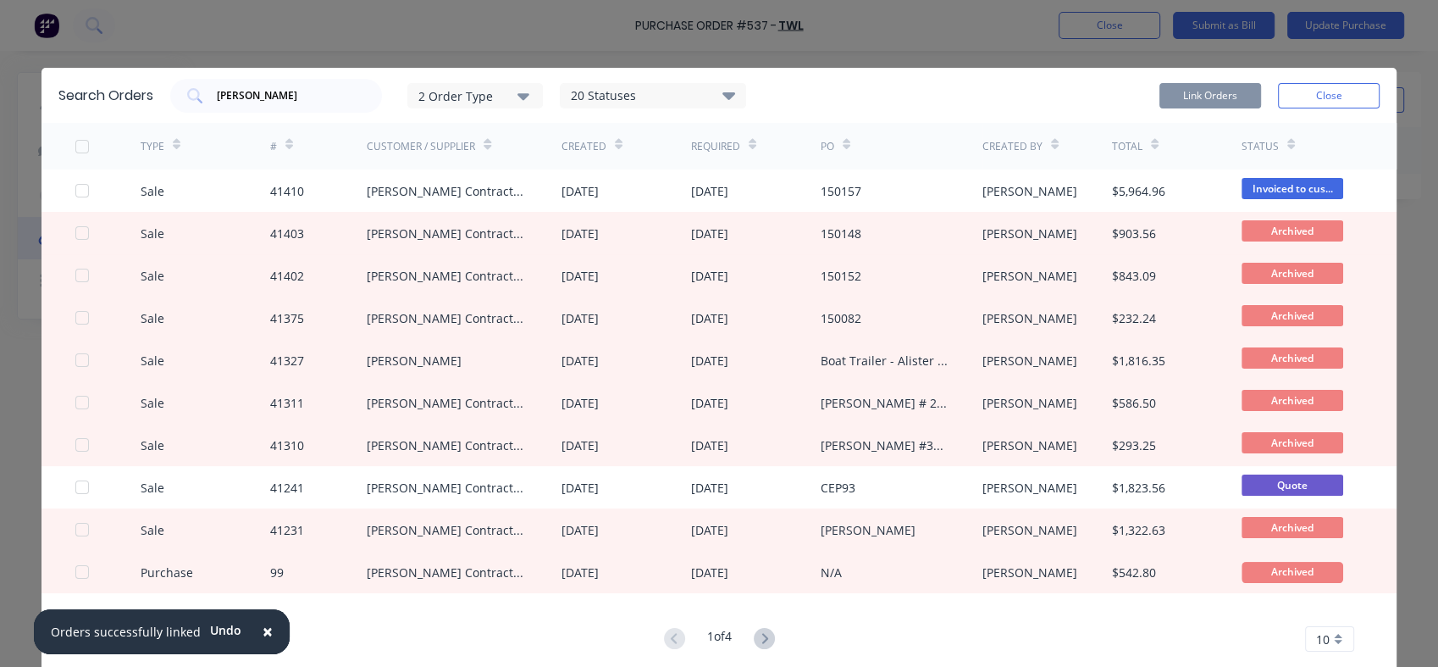
click at [1315, 103] on button "Close" at bounding box center [1329, 95] width 102 height 25
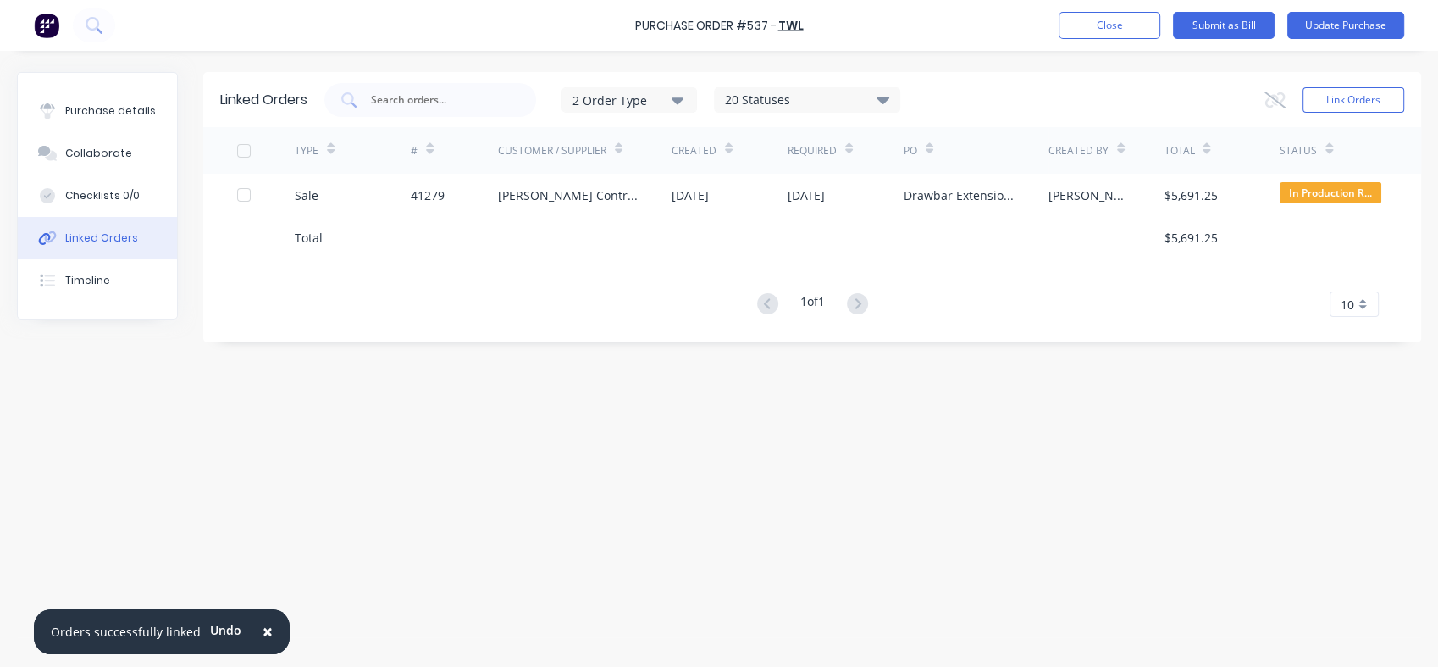
click at [99, 111] on div "Purchase details" at bounding box center [110, 110] width 91 height 15
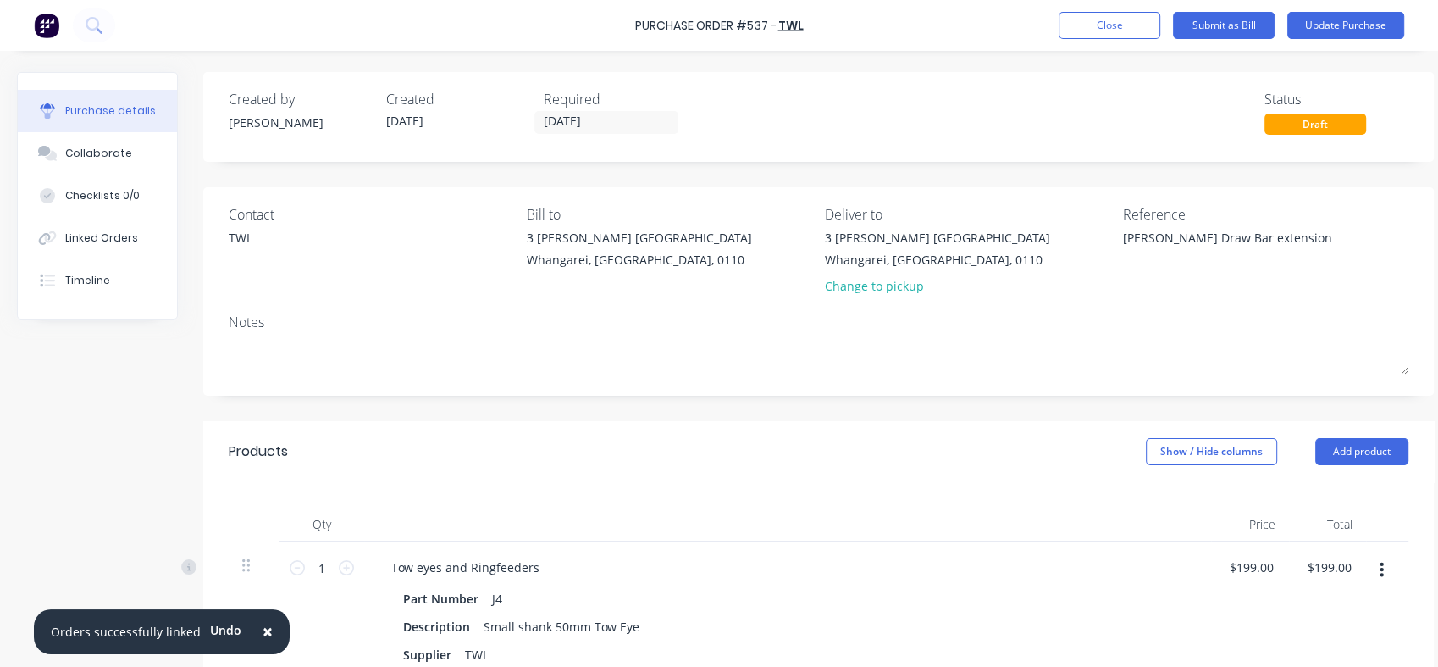
click at [1098, 31] on button "Close" at bounding box center [1110, 25] width 102 height 27
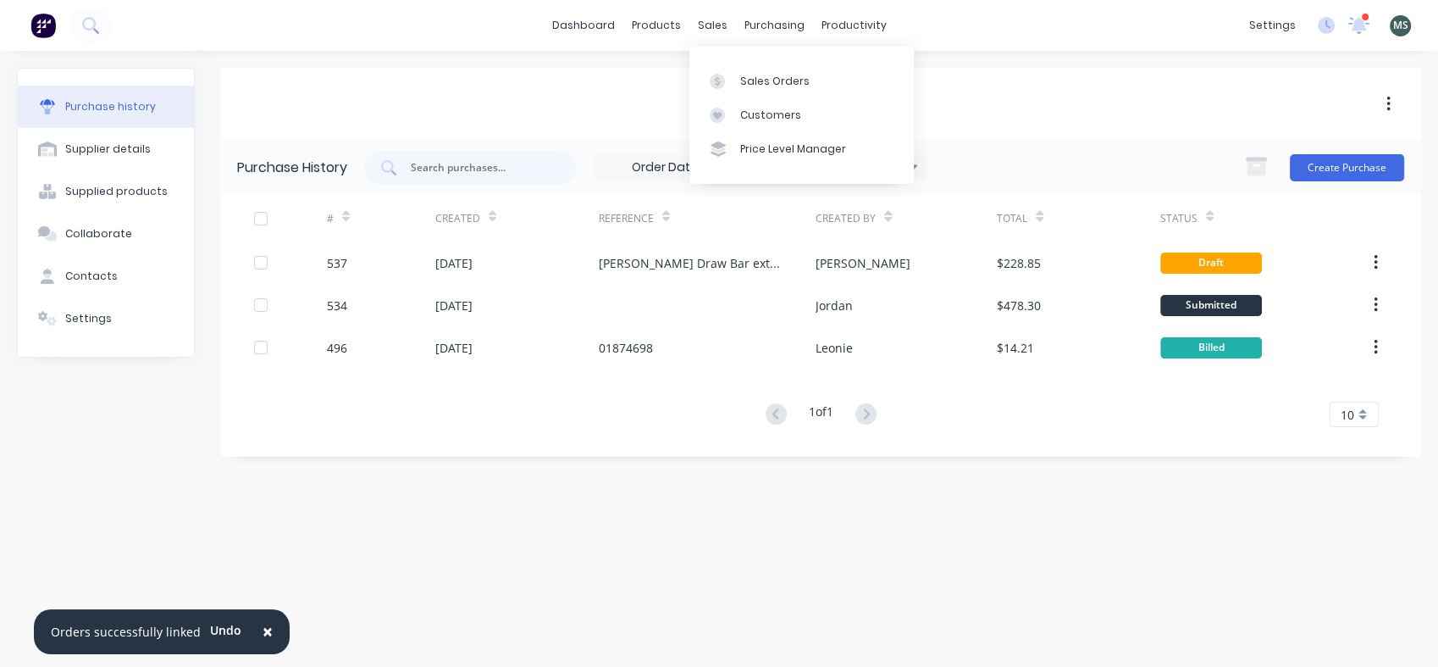
click at [748, 83] on div "Sales Orders" at bounding box center [774, 81] width 69 height 15
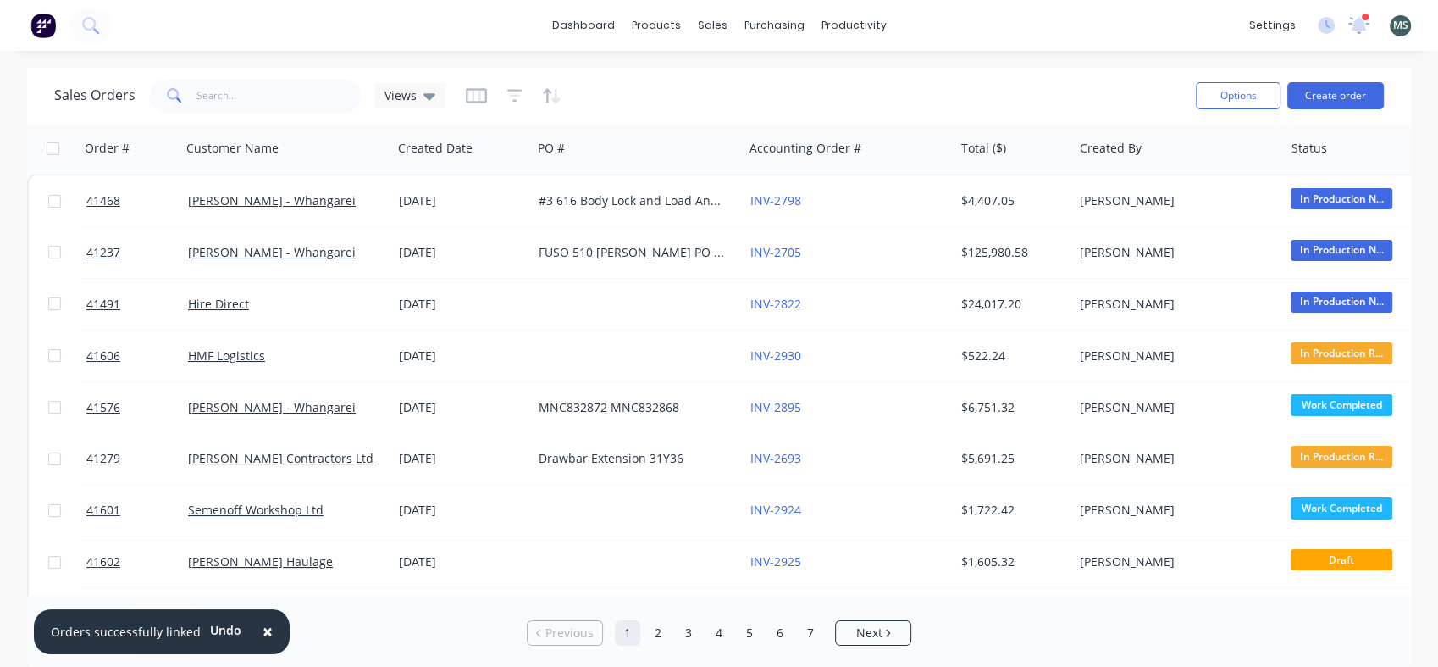
click at [1311, 97] on button "Create order" at bounding box center [1336, 95] width 97 height 27
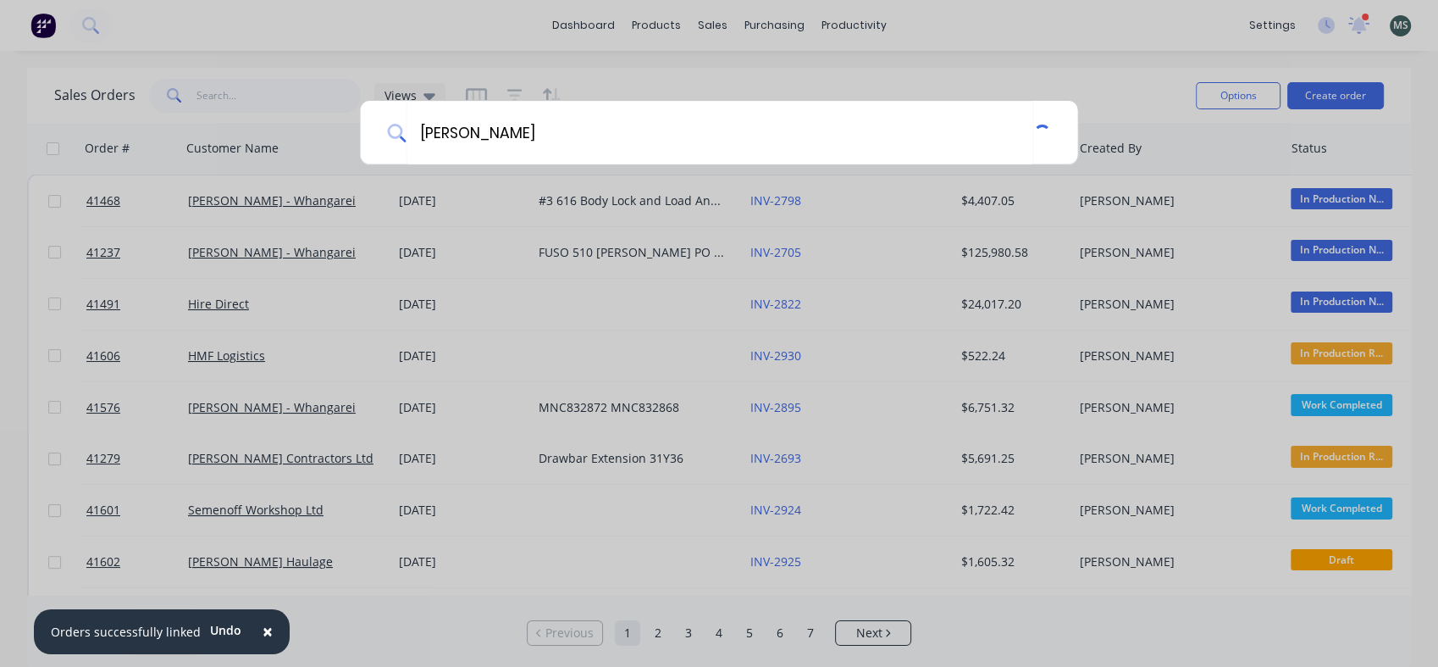
type input "[PERSON_NAME]"
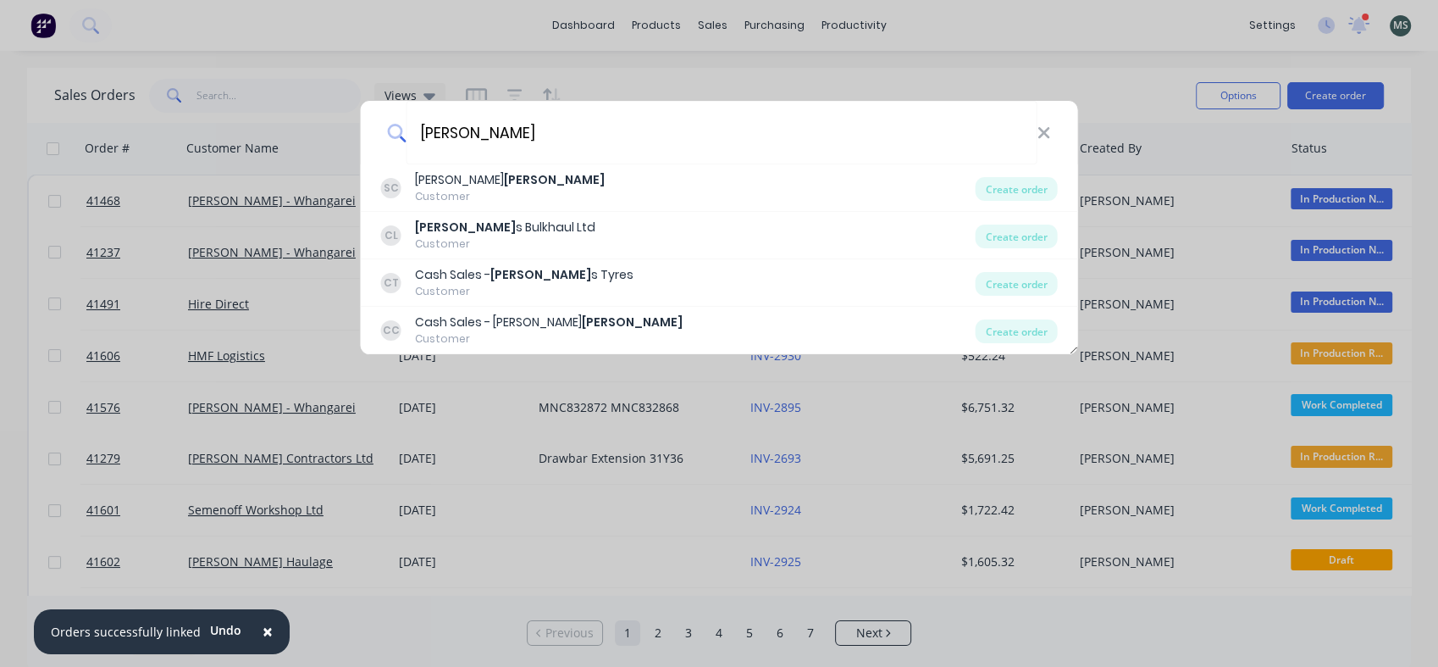
click at [495, 232] on div "[PERSON_NAME] s Bulkhaul Ltd" at bounding box center [505, 228] width 180 height 18
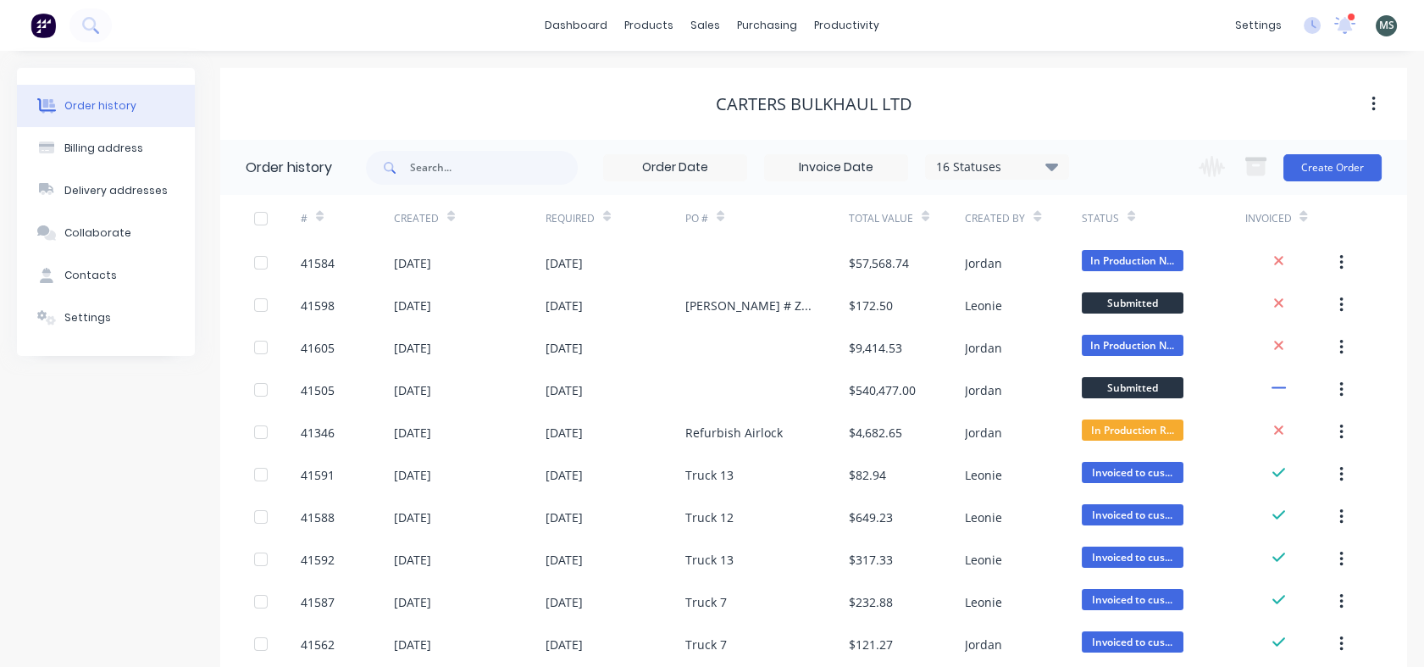
click at [1348, 169] on button "Create Order" at bounding box center [1332, 167] width 98 height 27
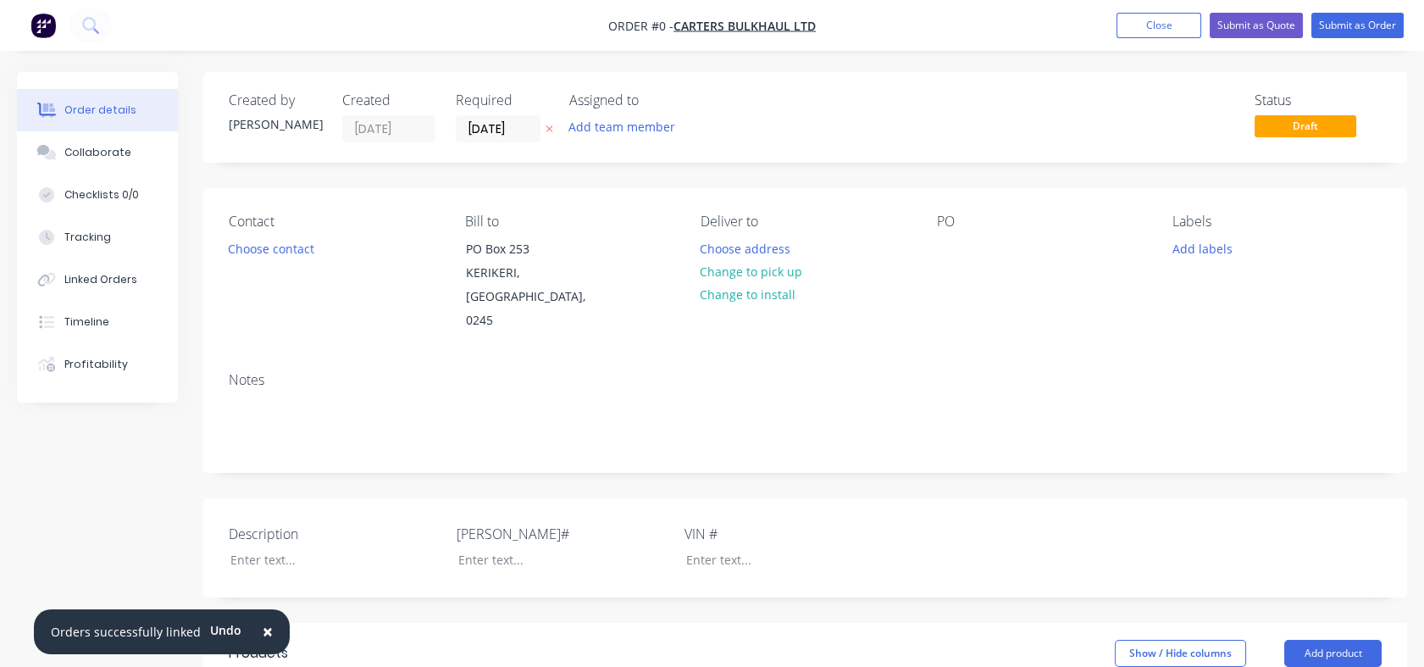
click at [298, 258] on button "Choose contact" at bounding box center [271, 247] width 104 height 23
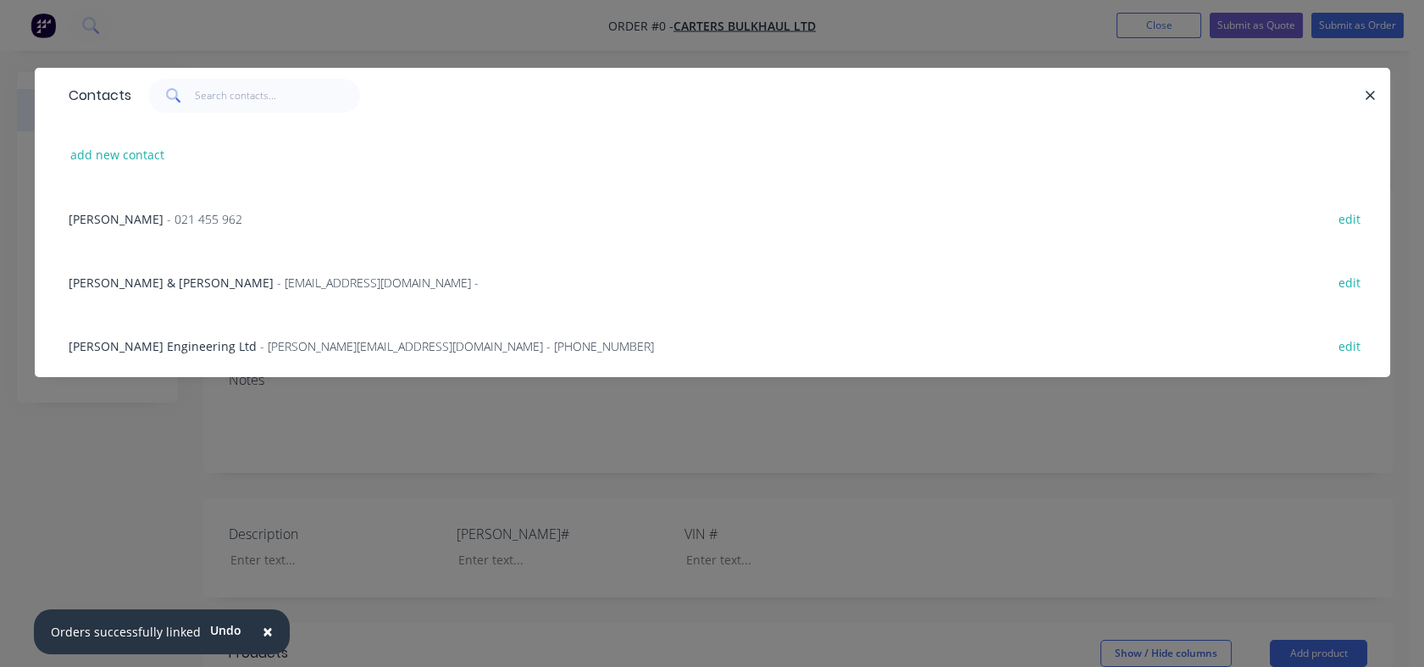
click at [130, 283] on span "[PERSON_NAME] & [PERSON_NAME]" at bounding box center [171, 282] width 205 height 16
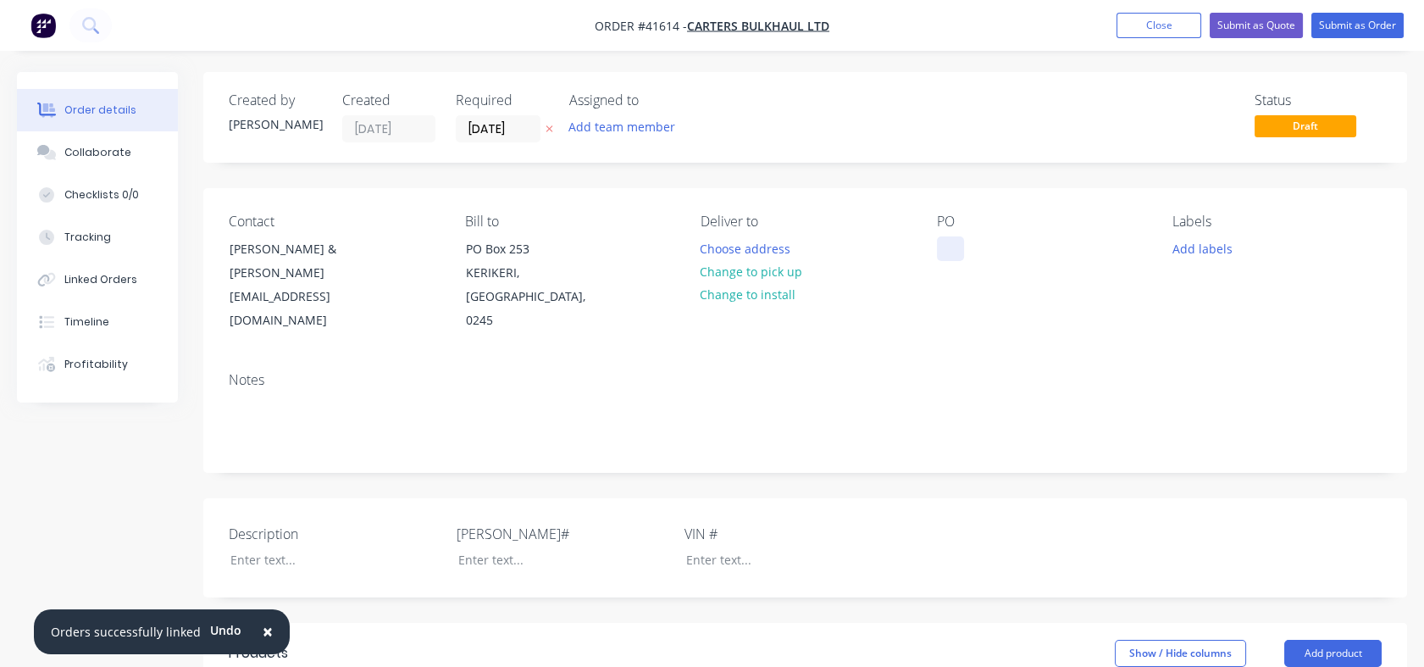
click at [945, 248] on div at bounding box center [950, 248] width 27 height 25
click at [756, 267] on button "Change to pick up" at bounding box center [751, 271] width 120 height 23
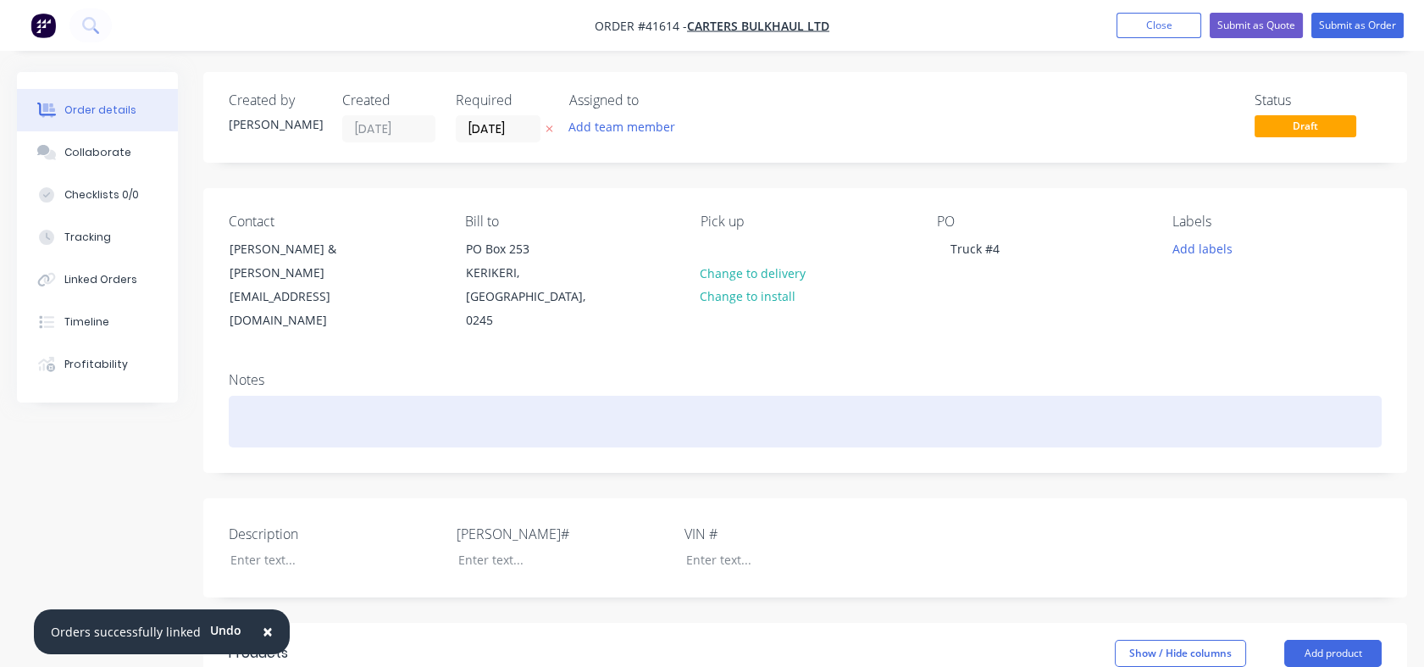
click at [246, 396] on div at bounding box center [805, 422] width 1153 height 52
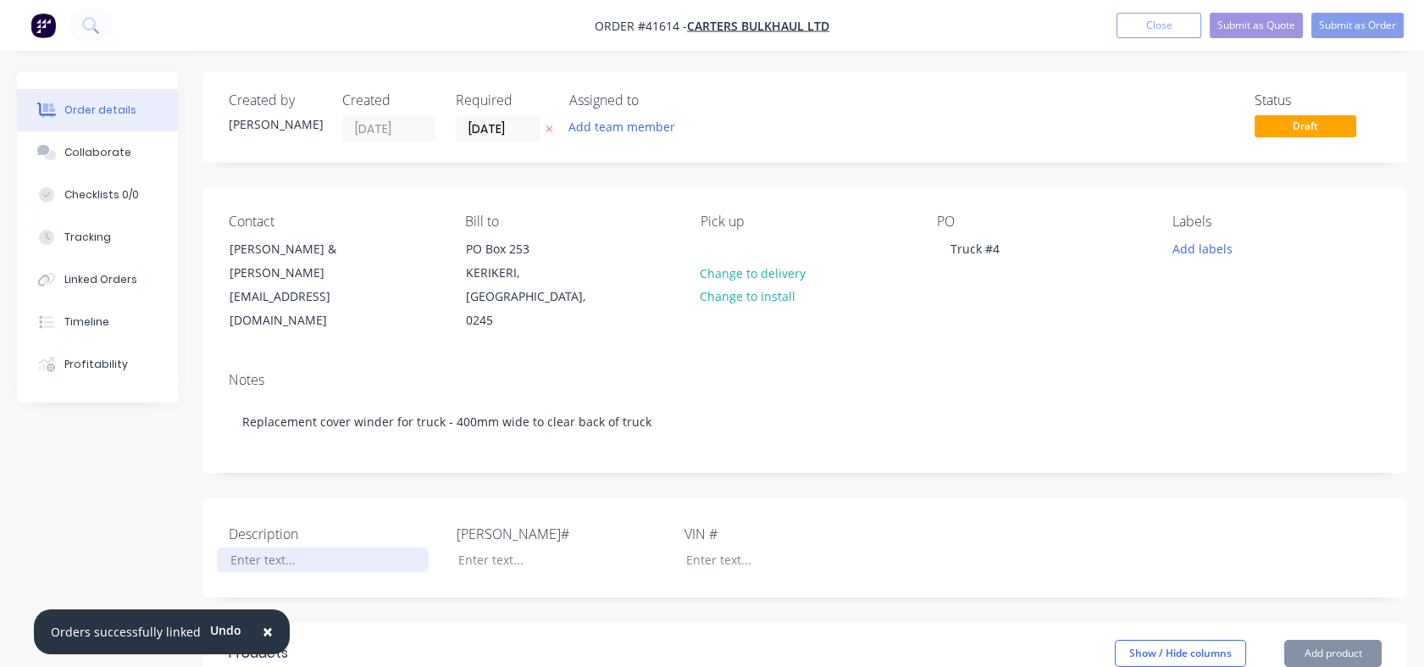
click at [248, 547] on div at bounding box center [323, 559] width 212 height 25
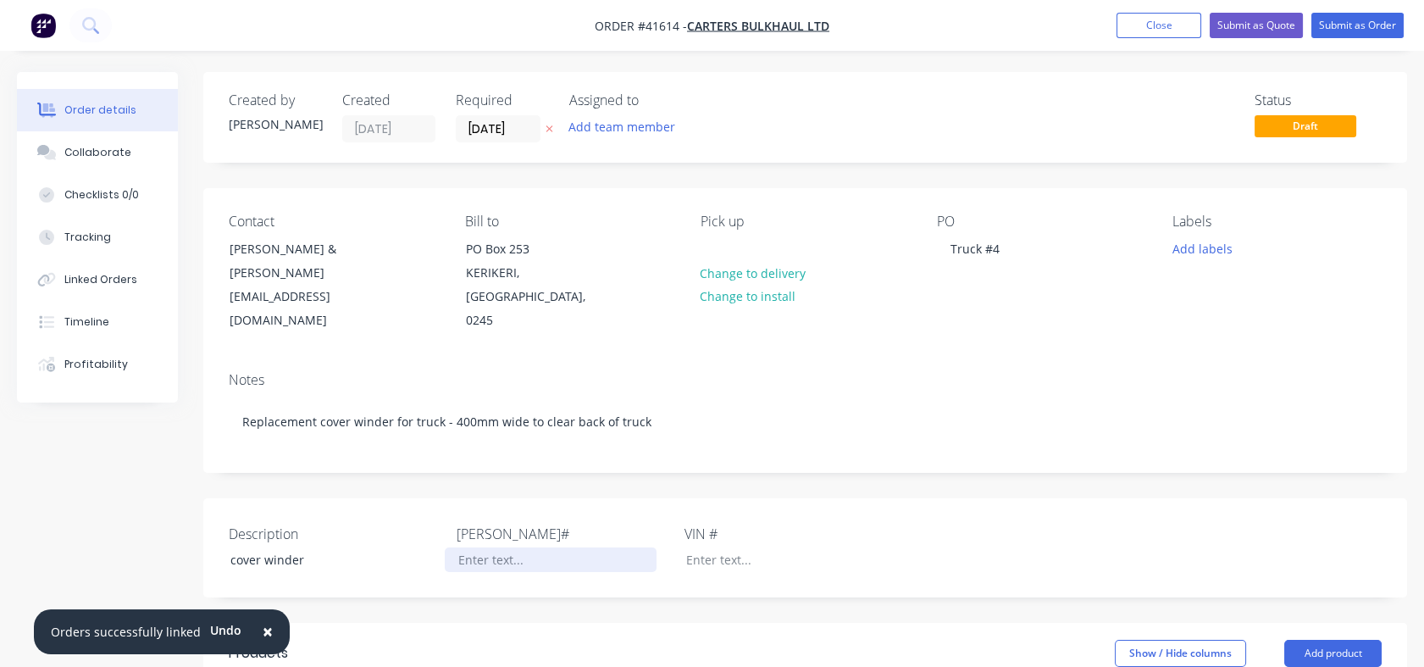
click at [490, 547] on div at bounding box center [551, 559] width 212 height 25
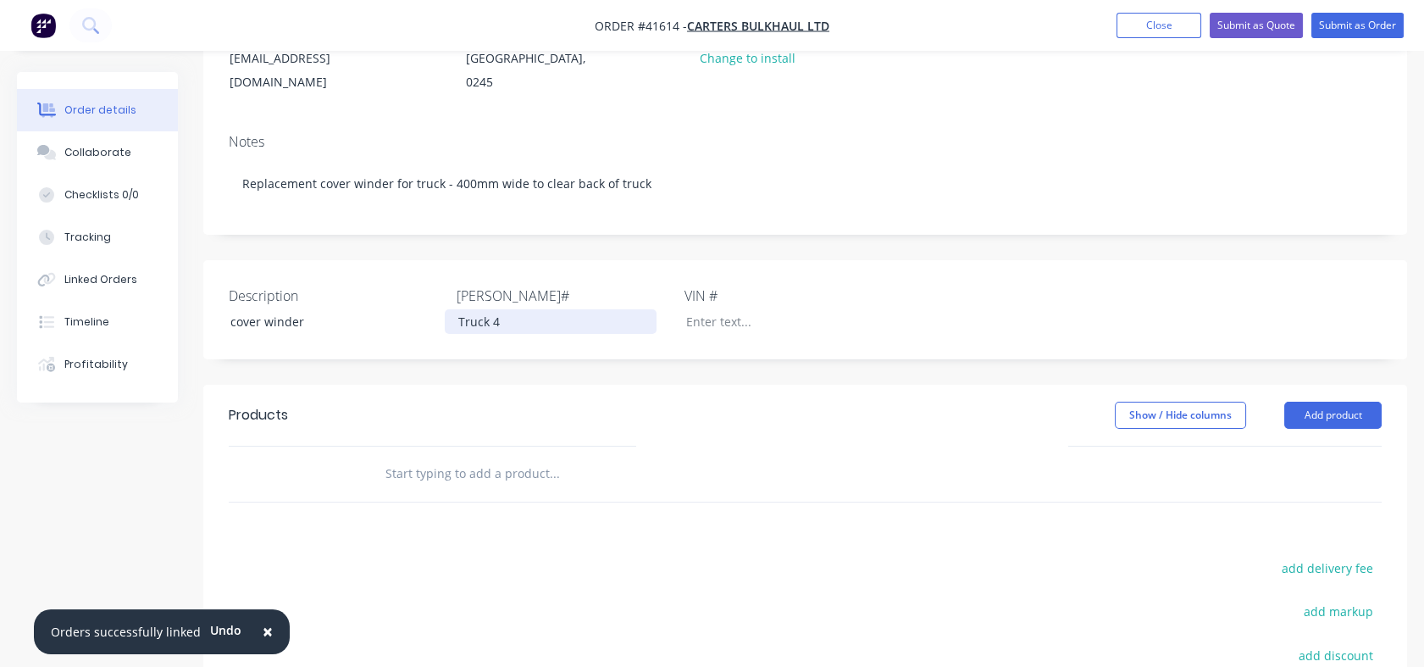
scroll to position [251, 0]
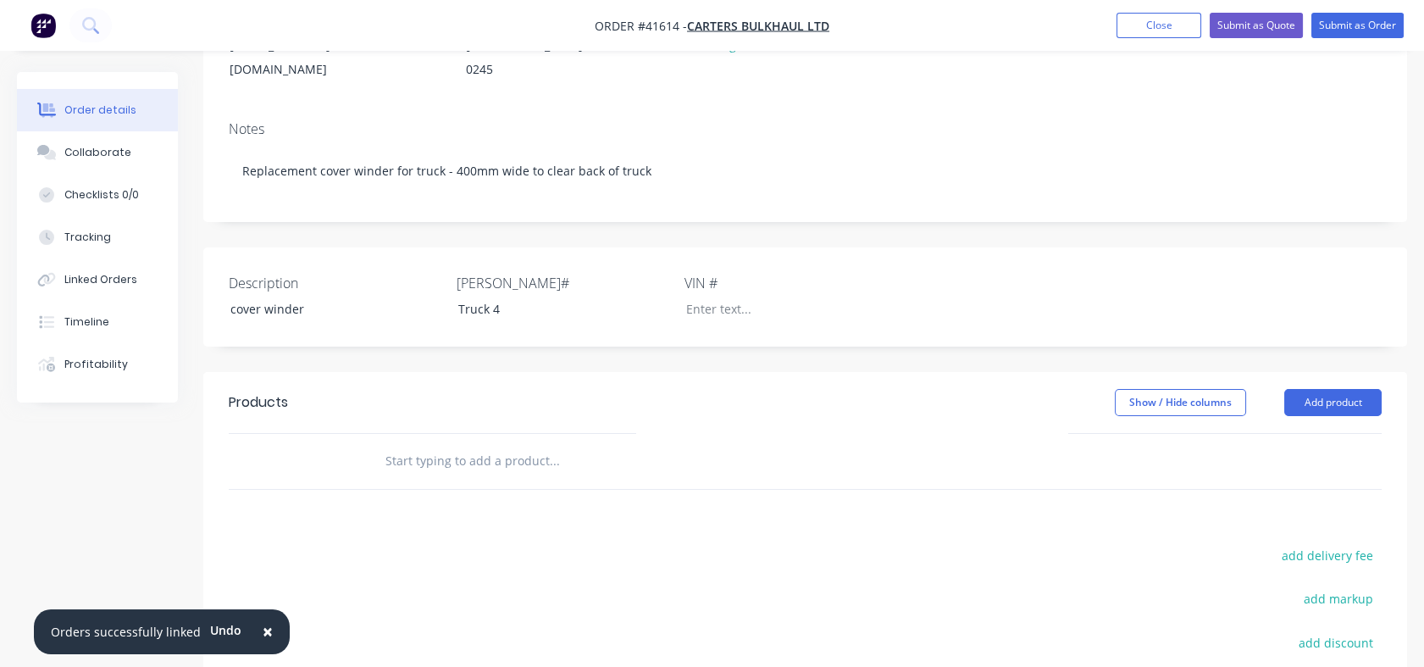
click at [391, 444] on input "text" at bounding box center [554, 461] width 339 height 34
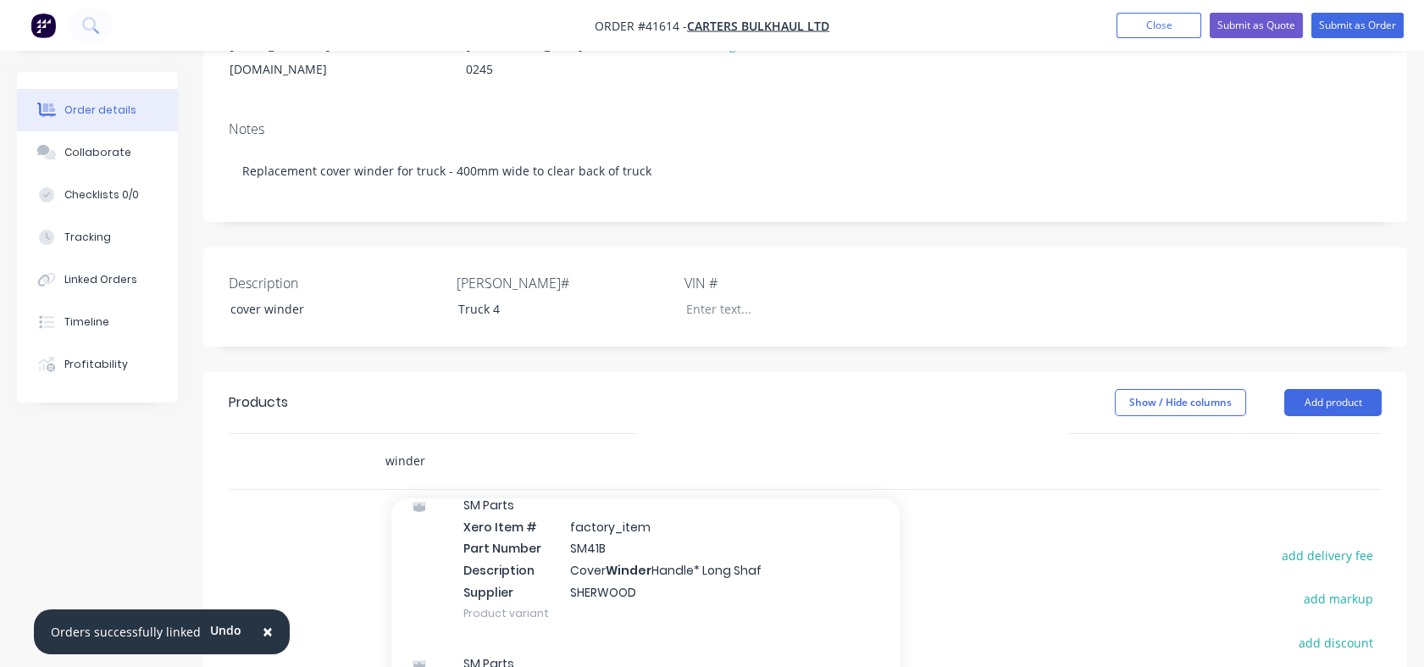
scroll to position [357, 0]
type input "winder"
click at [519, 553] on div "SM Parts Xero Item # factory_item Part Number SM41B Description Cover Winder Ha…" at bounding box center [645, 569] width 508 height 158
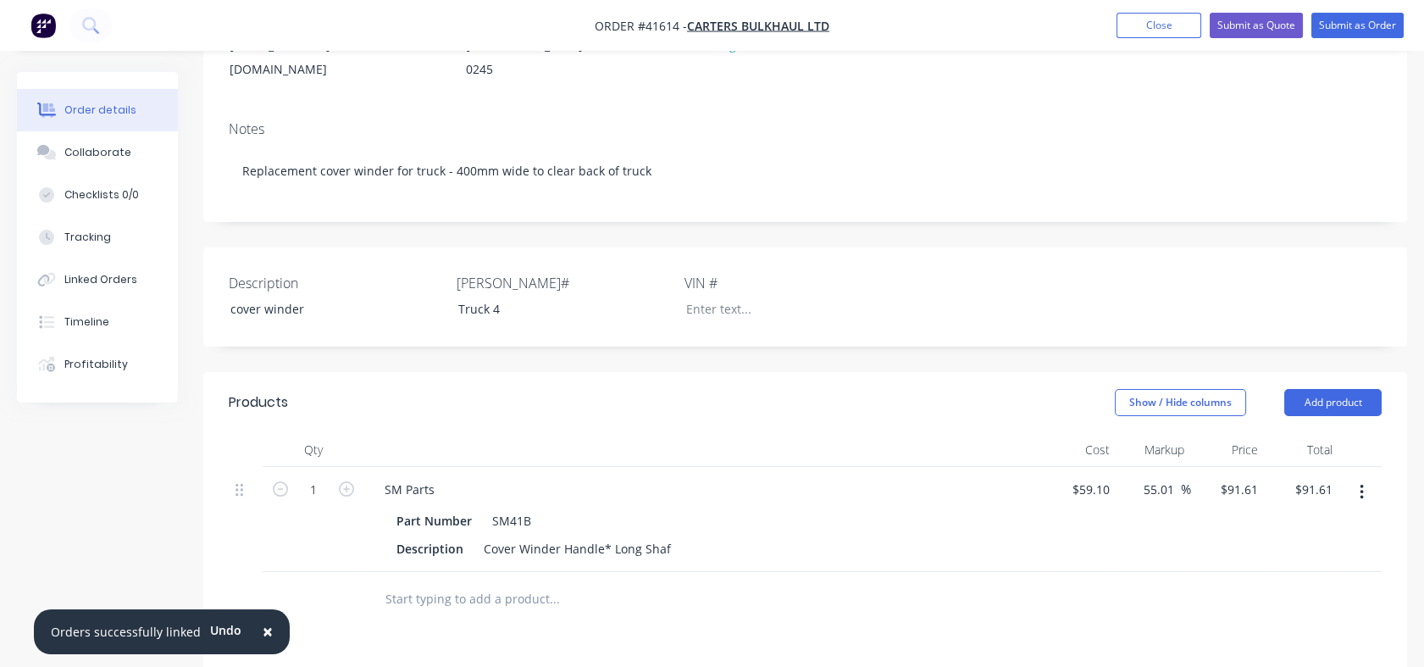
click at [1149, 477] on input "55.01" at bounding box center [1161, 489] width 39 height 25
drag, startPoint x: 1144, startPoint y: 464, endPoint x: 1172, endPoint y: 467, distance: 28.9
click at [1172, 477] on input "55.01" at bounding box center [1161, 489] width 39 height 25
type input "130"
type input "$135.93"
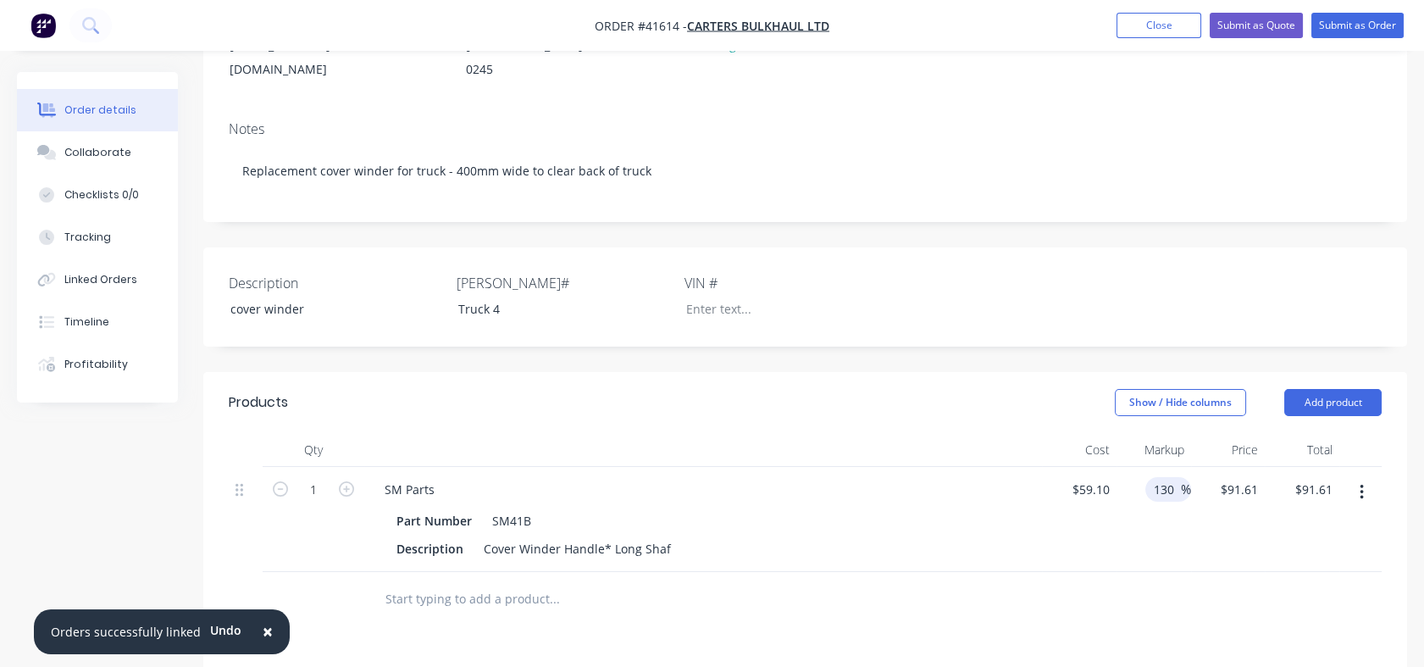
type input "$135.93"
click at [1163, 540] on div "130 130 %" at bounding box center [1153, 519] width 75 height 105
click at [665, 536] on div "Cover Winder Handle* Long Shaf" at bounding box center [577, 548] width 201 height 25
click at [701, 536] on div "Description Cover Winder Handle* Long Shaft" at bounding box center [700, 548] width 620 height 25
click at [1343, 32] on button "Submit as Order" at bounding box center [1357, 25] width 92 height 25
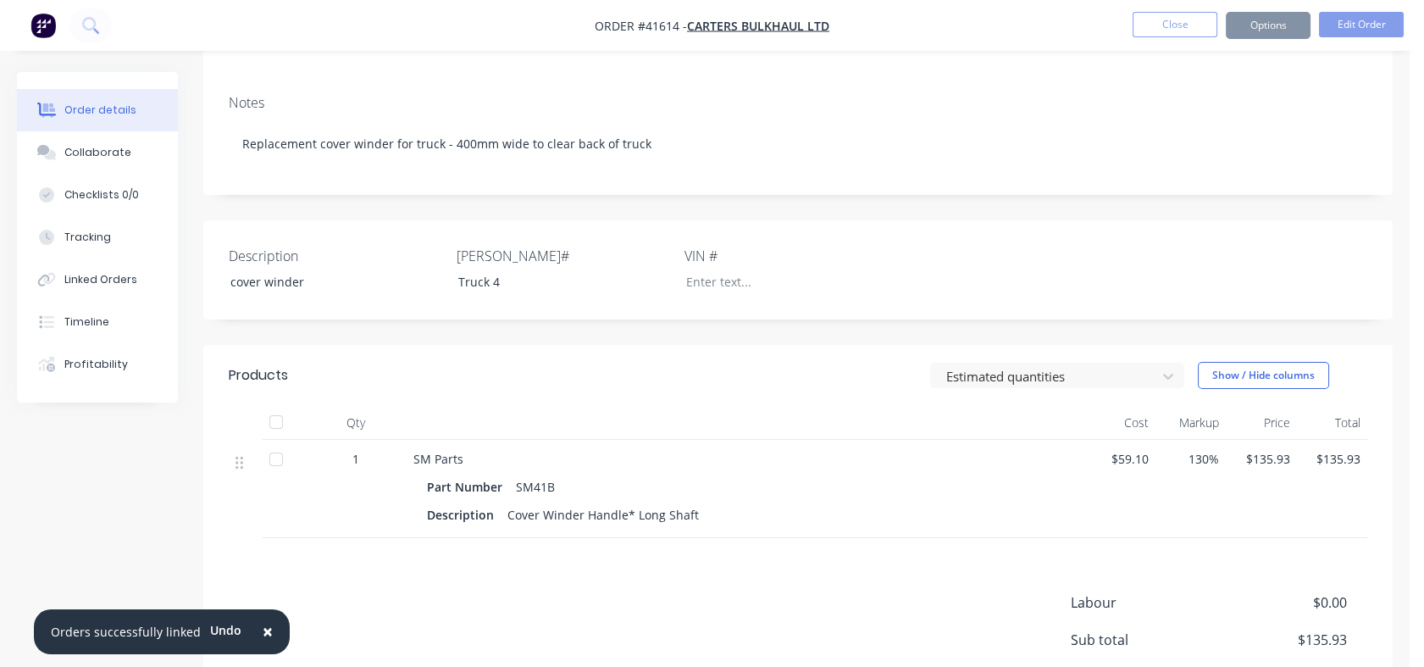
scroll to position [0, 0]
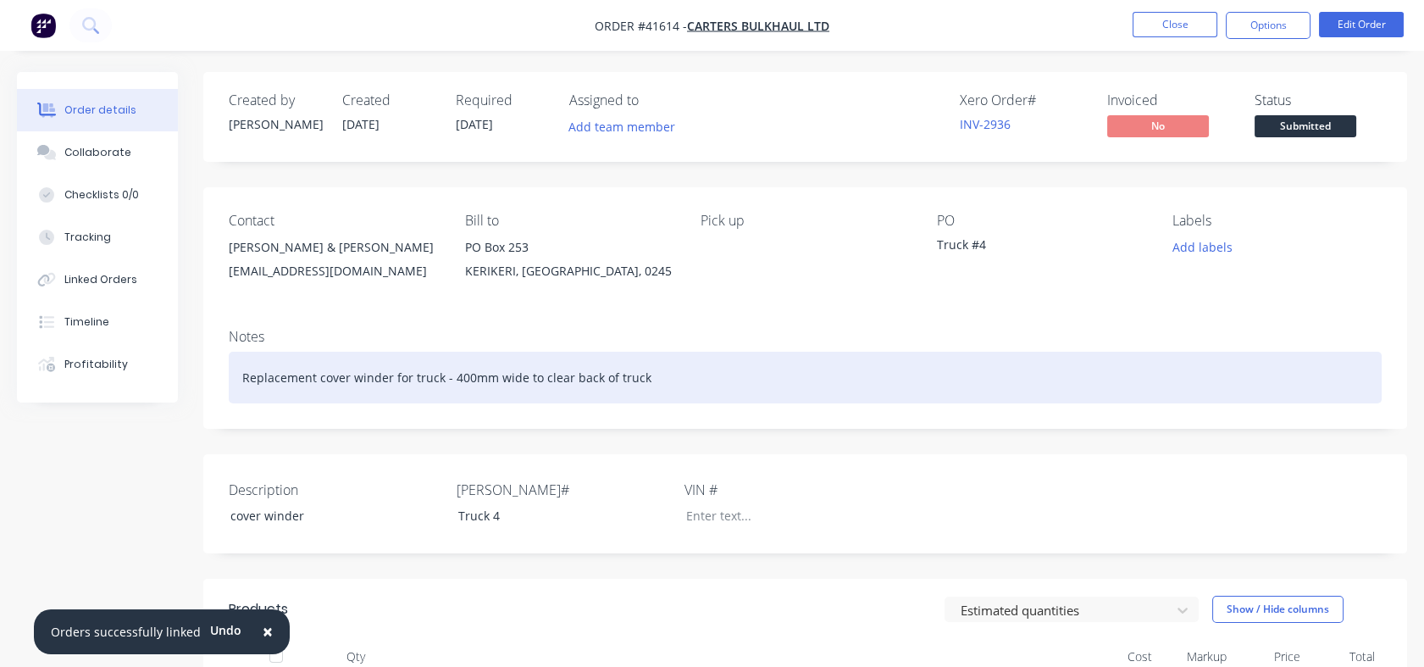
click at [435, 379] on div "Replacement cover winder for truck - 400mm wide to clear back of truck" at bounding box center [805, 378] width 1153 height 52
click at [440, 379] on div "Replacement cover winder for truck - 400mm wide to clear back of truck" at bounding box center [805, 378] width 1153 height 52
click at [466, 379] on div "Replacement cover winder for truck #4- 400mm wide to clear back of truck" at bounding box center [805, 378] width 1153 height 52
click at [457, 379] on div "Replacement cover winder for truck #4- 400mm wide to clear back of truck" at bounding box center [805, 378] width 1153 height 52
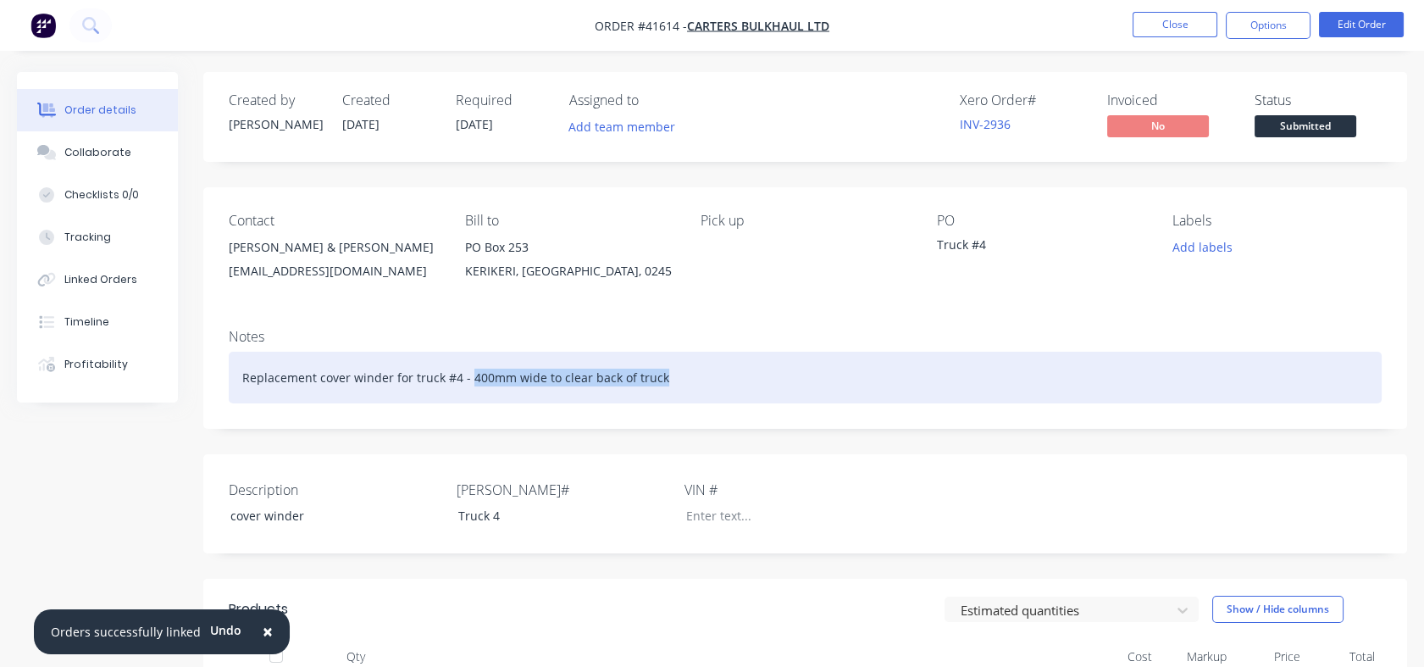
drag, startPoint x: 467, startPoint y: 379, endPoint x: 664, endPoint y: 392, distance: 197.8
click at [664, 392] on div "Replacement cover winder for truck #4 - 400mm wide to clear back of truck" at bounding box center [805, 378] width 1153 height 52
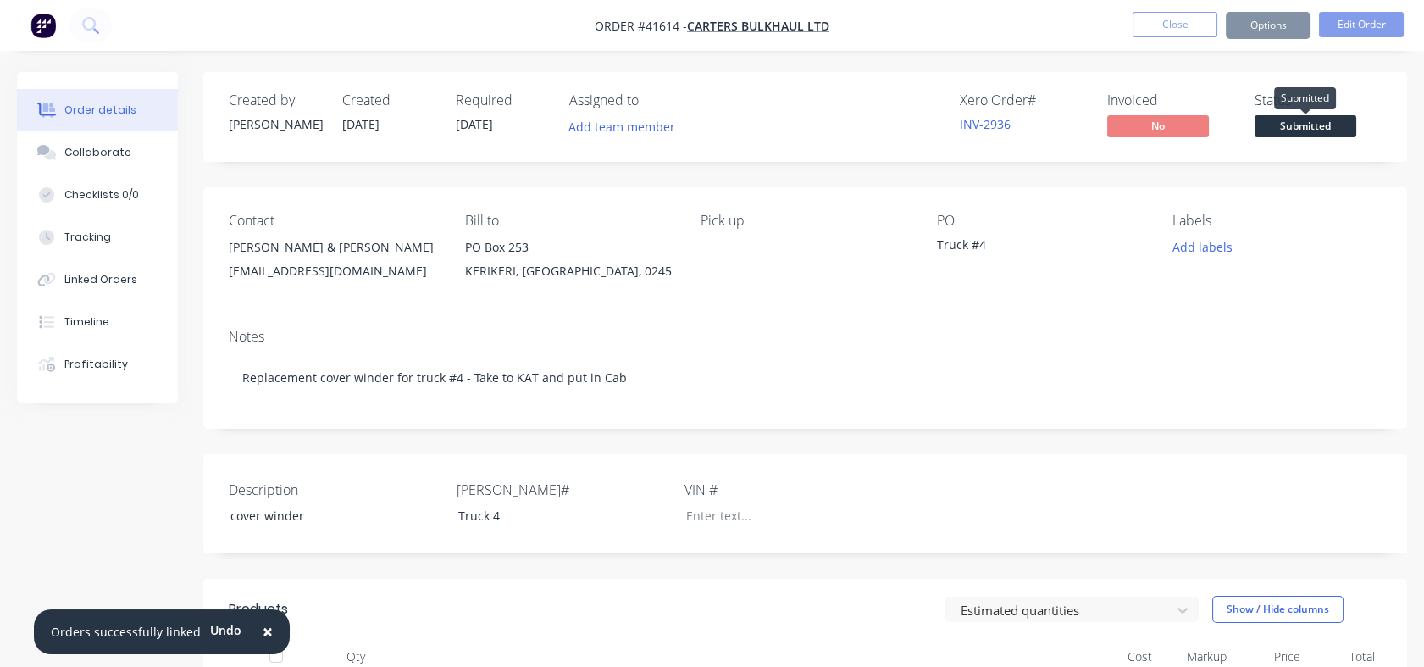
click at [1313, 122] on span "Submitted" at bounding box center [1305, 125] width 102 height 21
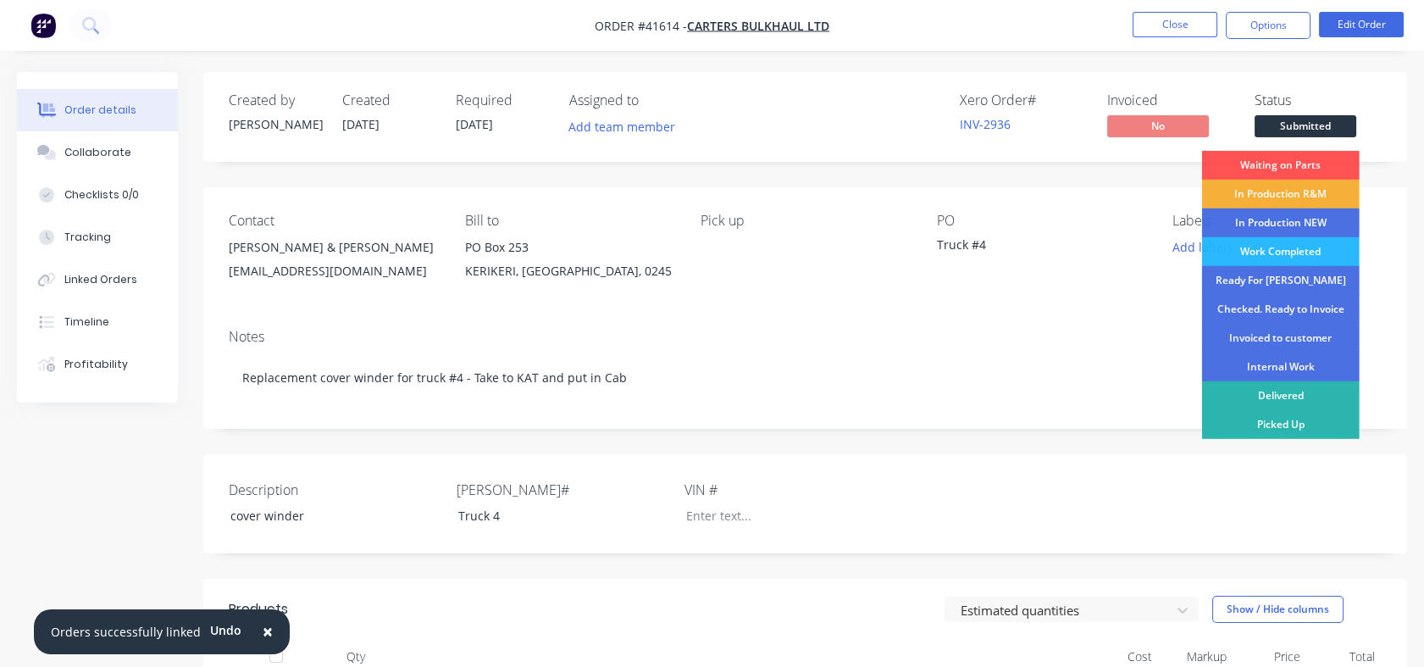
click at [1282, 299] on div "Checked. Ready to Invoice" at bounding box center [1281, 309] width 158 height 29
